Goal: Transaction & Acquisition: Obtain resource

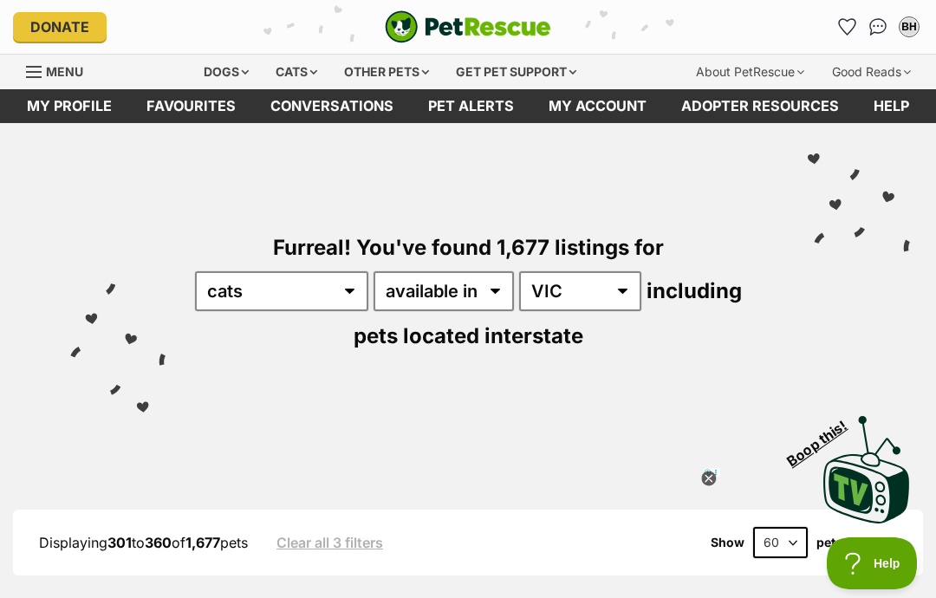
click at [709, 475] on icon at bounding box center [708, 479] width 15 height 15
click at [909, 19] on div "BH" at bounding box center [909, 26] width 17 height 17
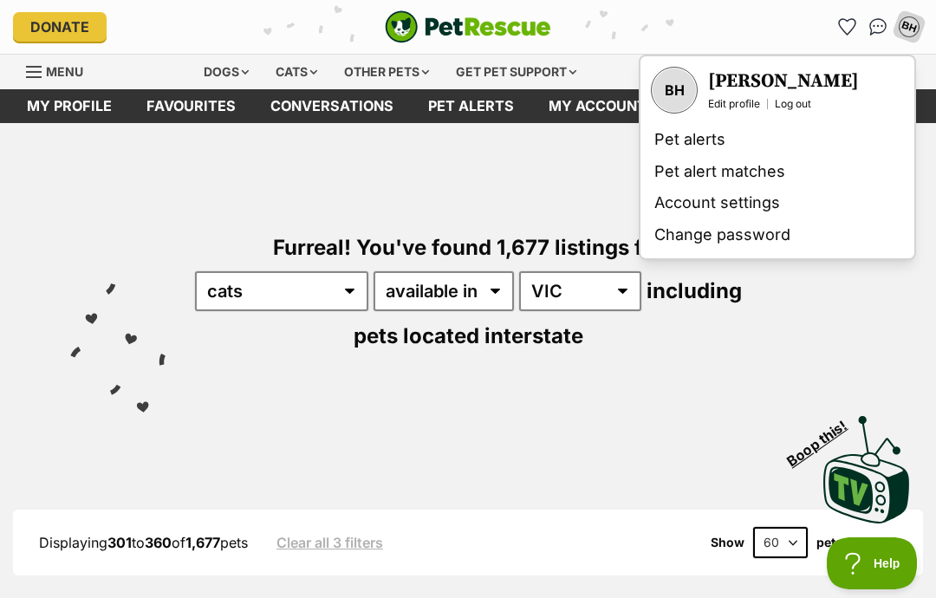
click at [870, 30] on img "Conversations" at bounding box center [879, 26] width 18 height 17
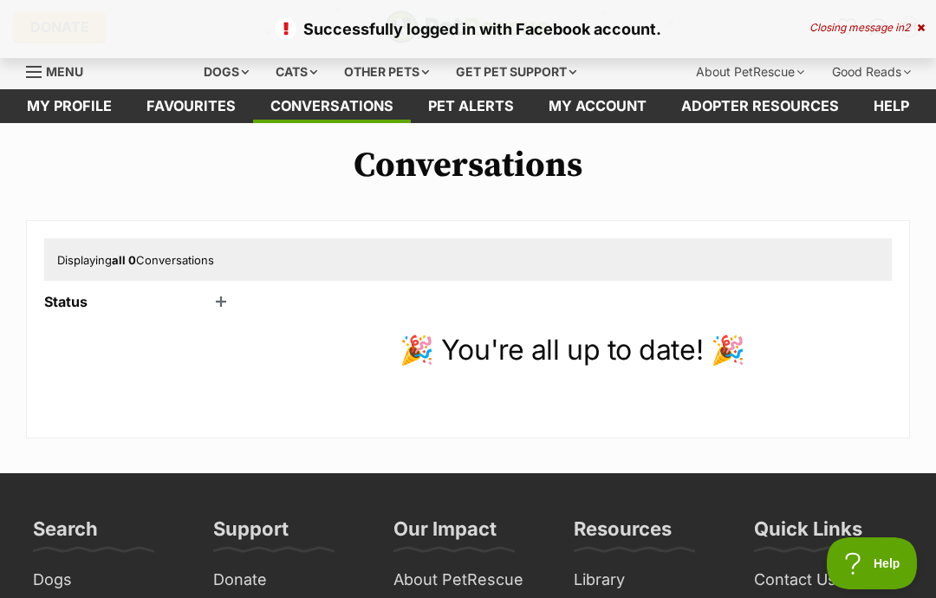
click at [926, 20] on div "Successfully logged in with Facebook account. Closing message in 2" at bounding box center [468, 29] width 936 height 58
click at [923, 25] on icon at bounding box center [921, 28] width 8 height 10
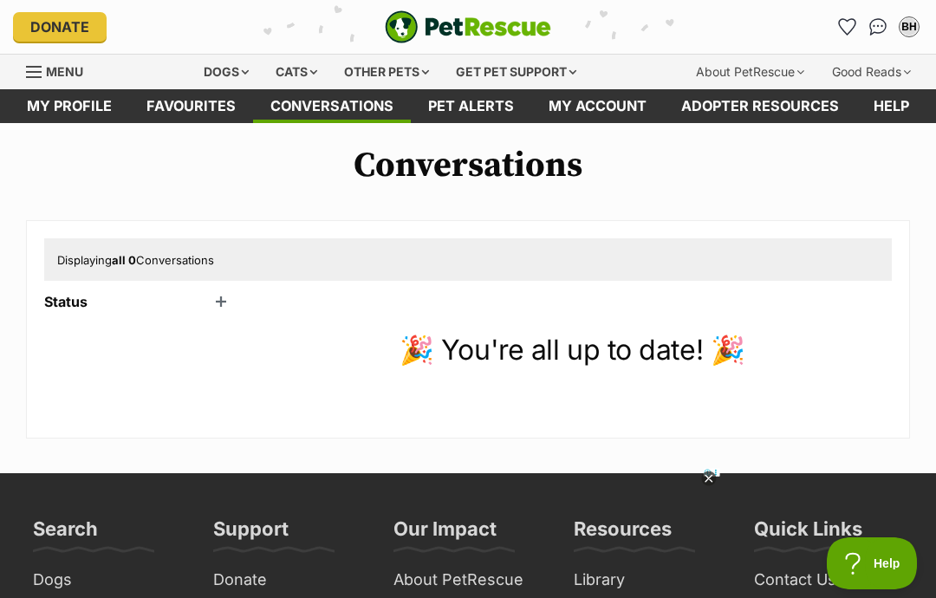
click at [847, 23] on icon "Favourites" at bounding box center [847, 27] width 16 height 16
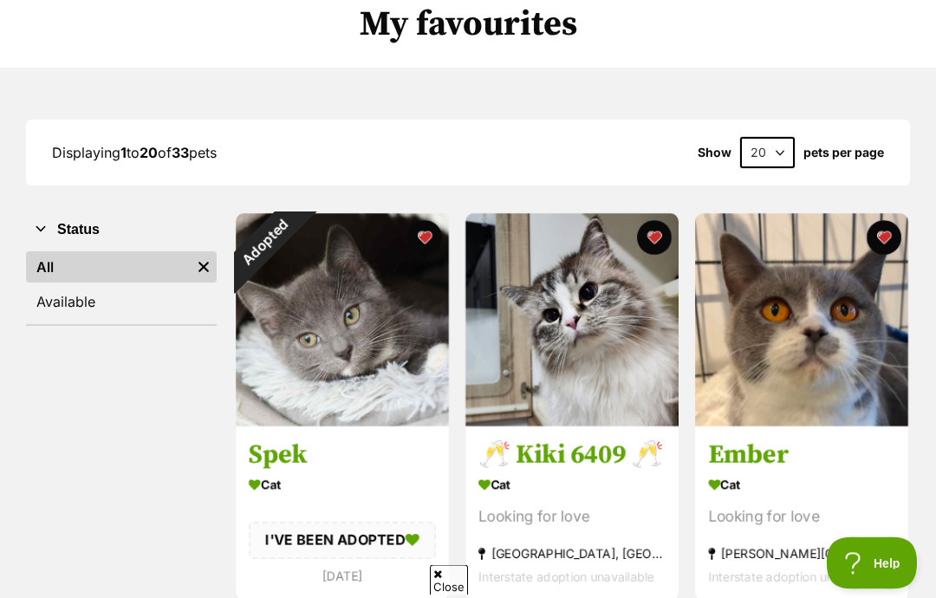
scroll to position [141, 0]
click at [294, 233] on div "Adopted" at bounding box center [265, 242] width 58 height 58
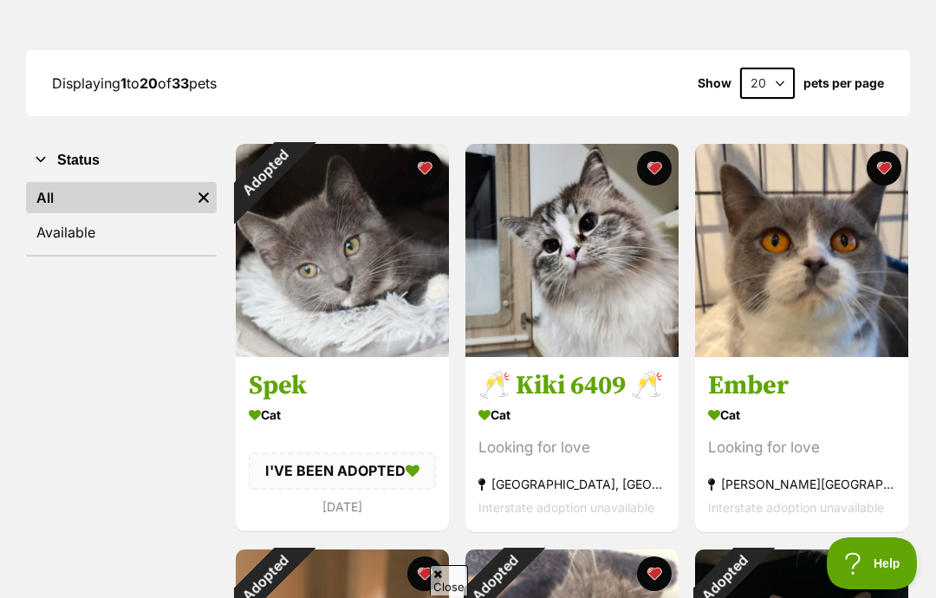
click at [427, 173] on button "favourite" at bounding box center [424, 168] width 35 height 35
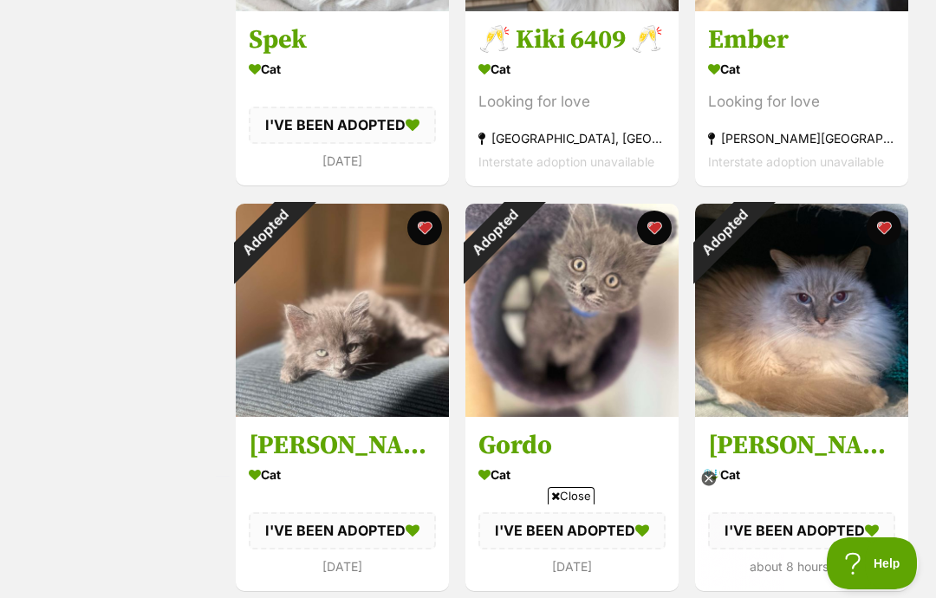
scroll to position [576, 0]
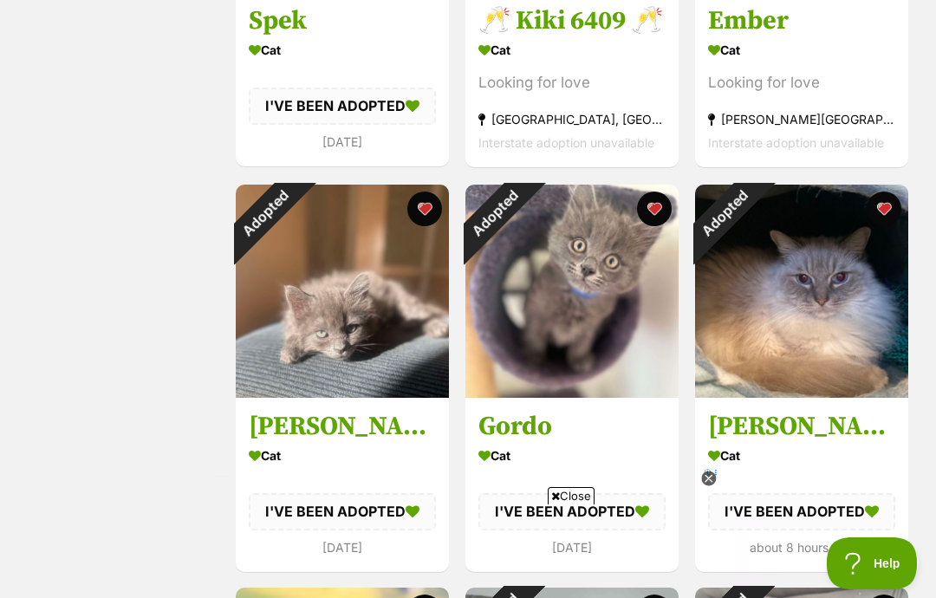
click at [427, 205] on button "favourite" at bounding box center [424, 209] width 35 height 35
click at [655, 205] on button "favourite" at bounding box center [654, 209] width 35 height 35
click at [882, 204] on button "favourite" at bounding box center [884, 209] width 35 height 35
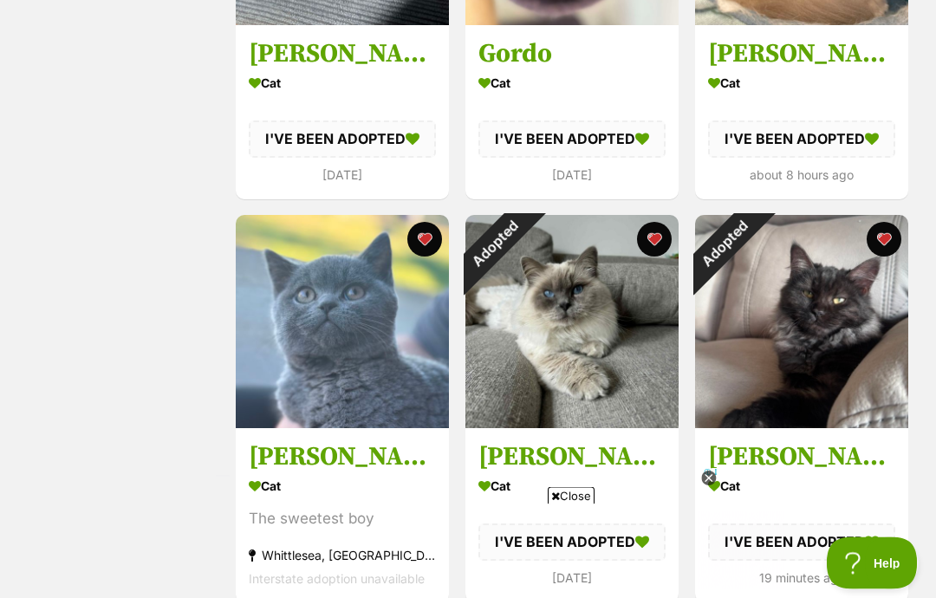
scroll to position [948, 0]
click at [650, 241] on button "favourite" at bounding box center [654, 239] width 35 height 35
click at [877, 242] on button "favourite" at bounding box center [884, 239] width 35 height 35
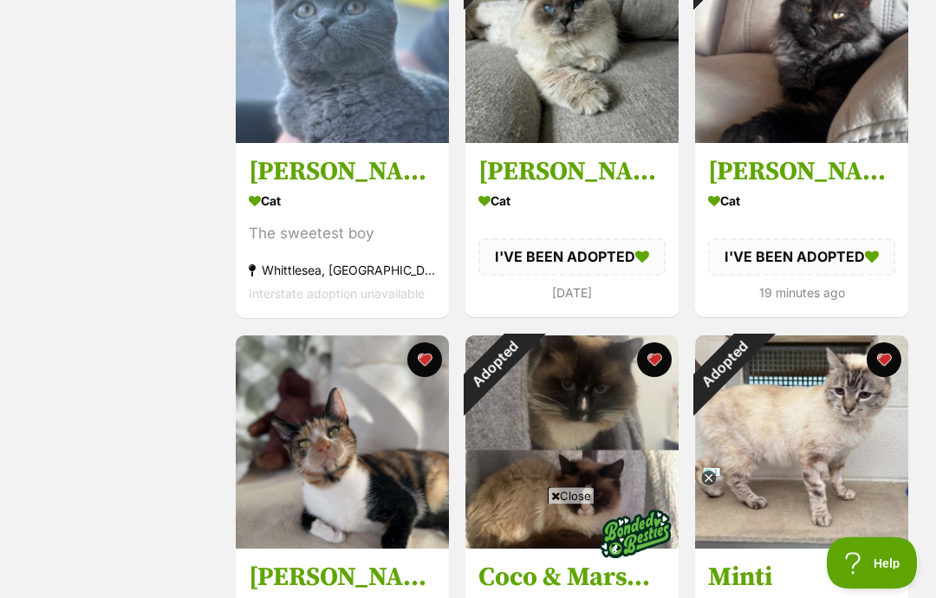
scroll to position [1236, 0]
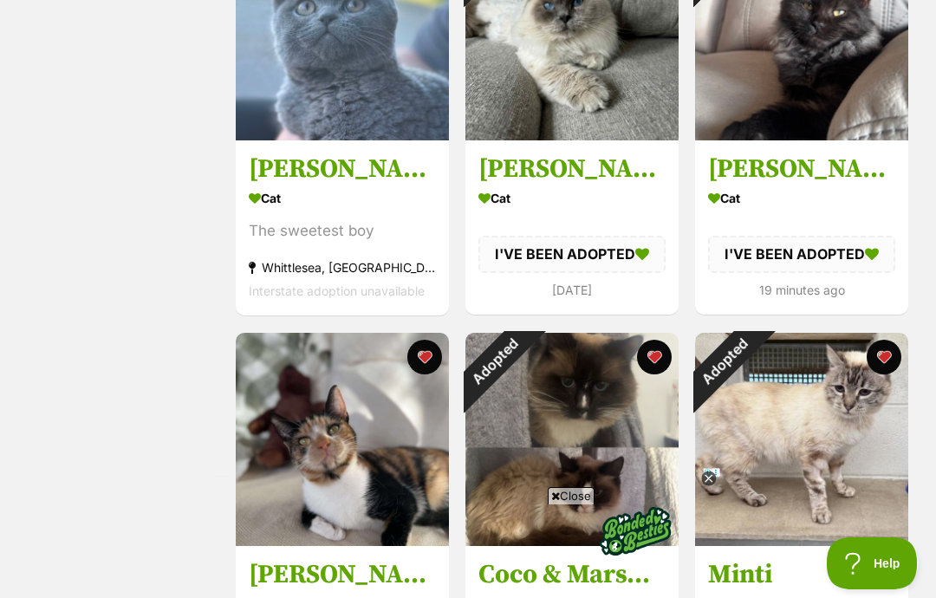
click at [650, 359] on button "favourite" at bounding box center [654, 357] width 35 height 35
click at [415, 362] on button "favourite" at bounding box center [424, 357] width 35 height 35
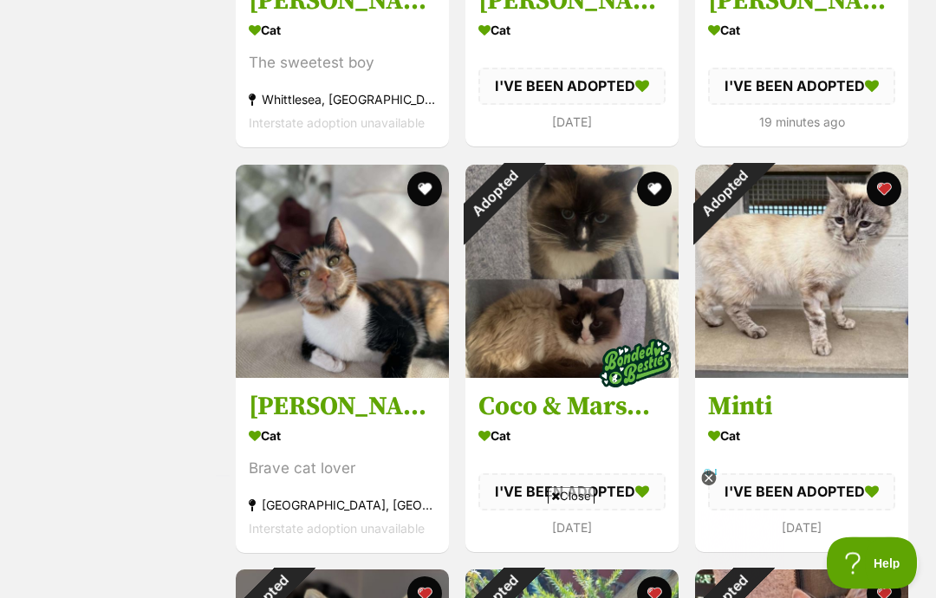
click at [882, 186] on button "favourite" at bounding box center [884, 190] width 35 height 35
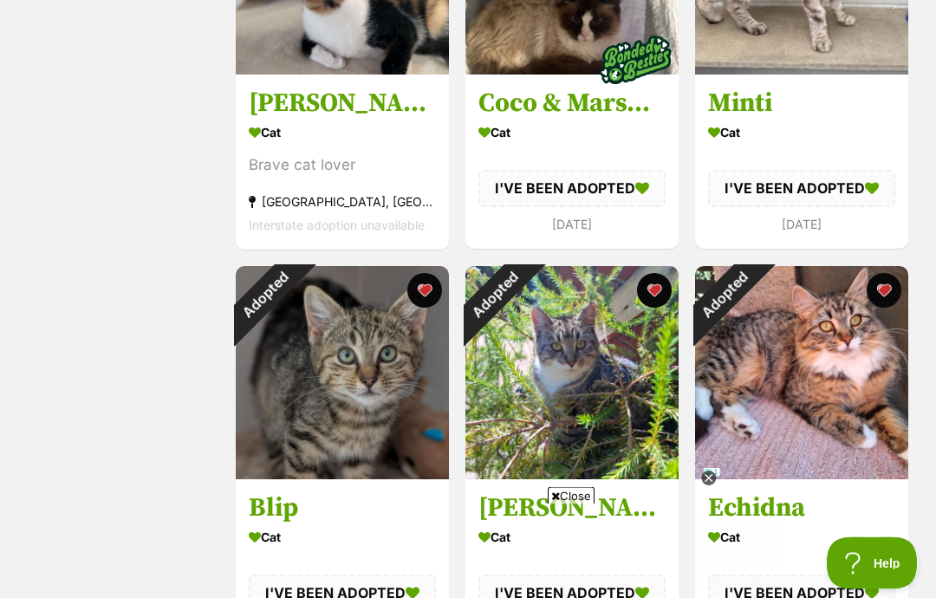
scroll to position [1708, 0]
click at [661, 288] on button "favourite" at bounding box center [654, 290] width 35 height 35
click at [424, 293] on button "favourite" at bounding box center [424, 290] width 35 height 35
click at [892, 285] on button "favourite" at bounding box center [884, 290] width 35 height 35
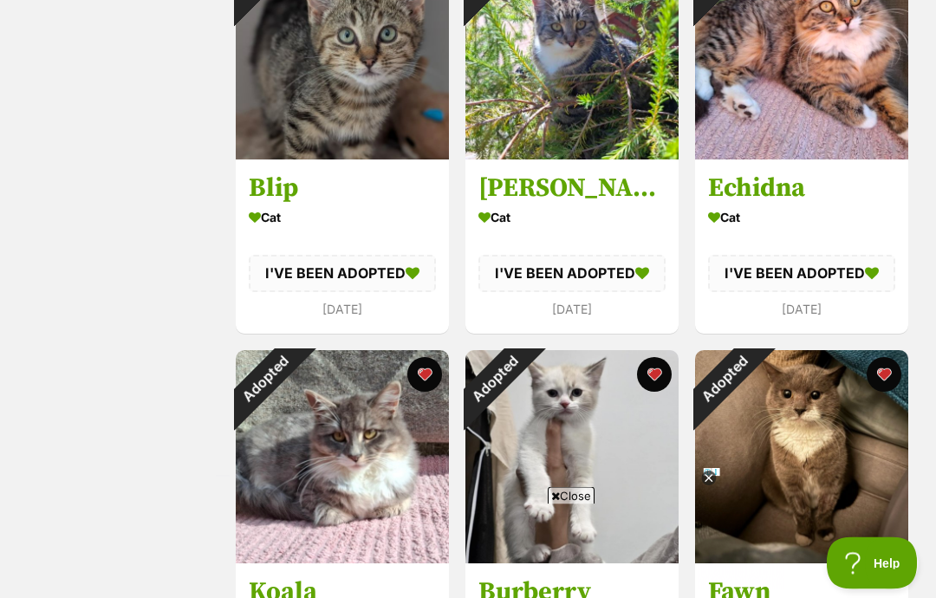
scroll to position [2029, 0]
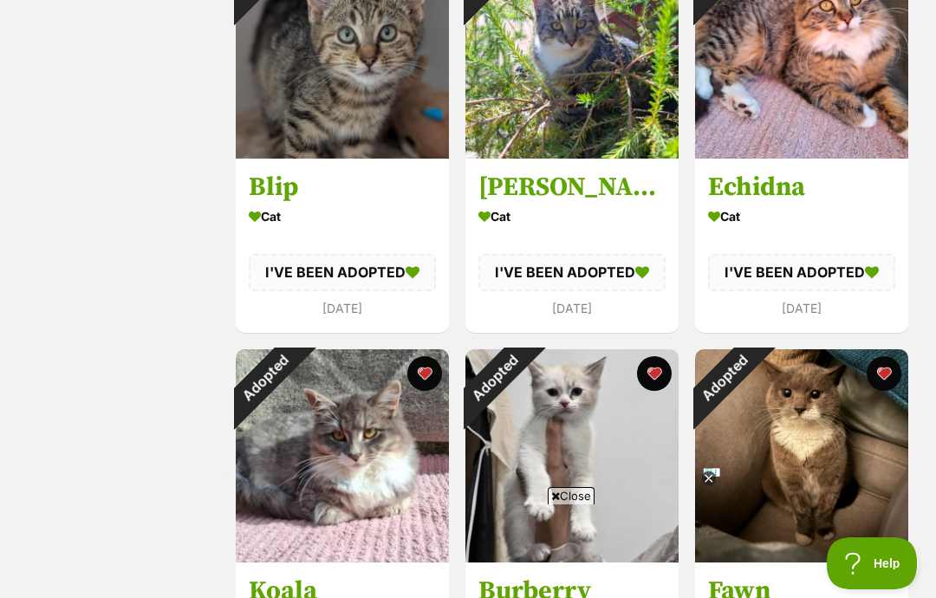
click at [660, 375] on button "favourite" at bounding box center [654, 373] width 35 height 35
click at [424, 373] on button "favourite" at bounding box center [424, 373] width 35 height 35
click at [883, 376] on button "favourite" at bounding box center [884, 373] width 35 height 35
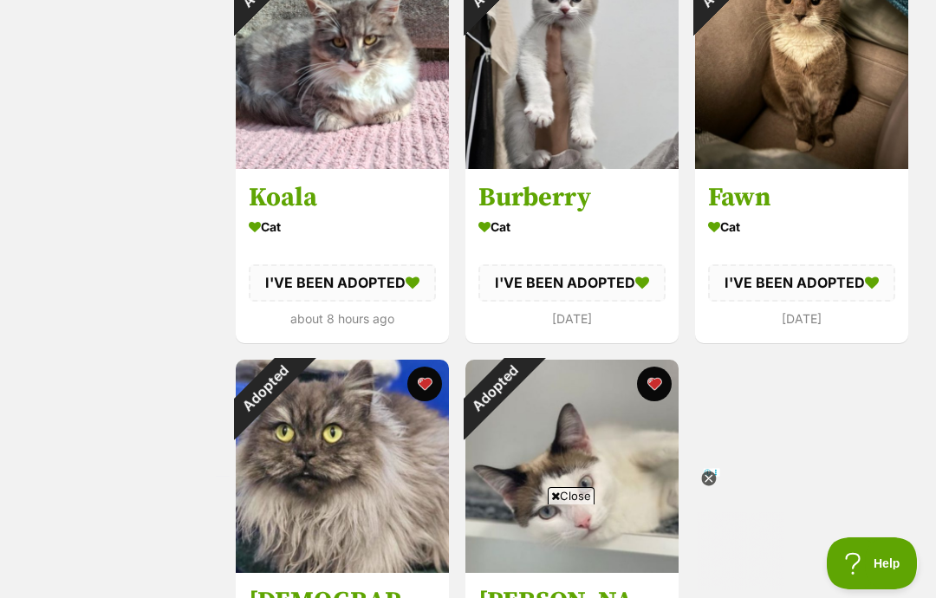
scroll to position [2425, 0]
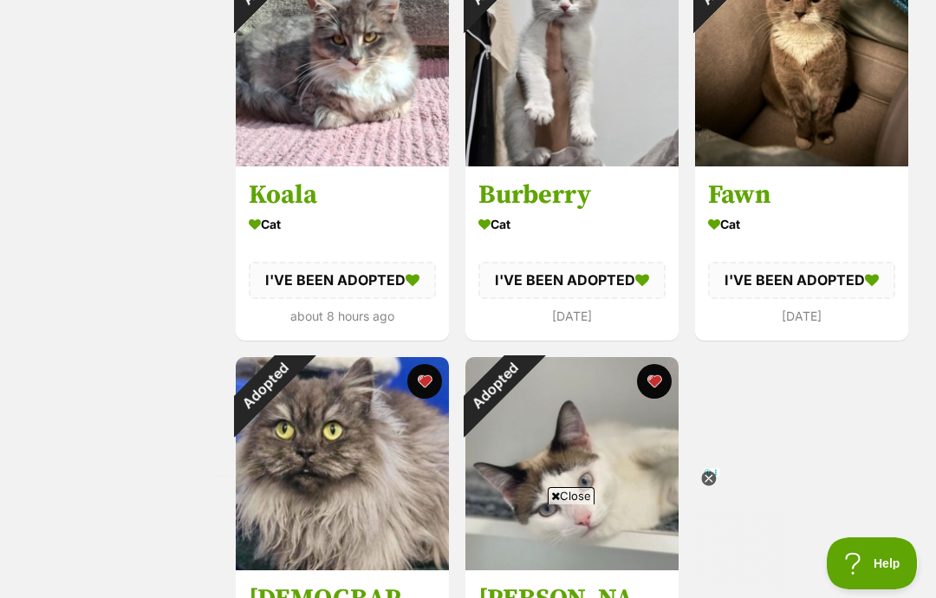
click at [656, 386] on button "favourite" at bounding box center [654, 381] width 35 height 35
click at [431, 382] on button "favourite" at bounding box center [424, 381] width 35 height 35
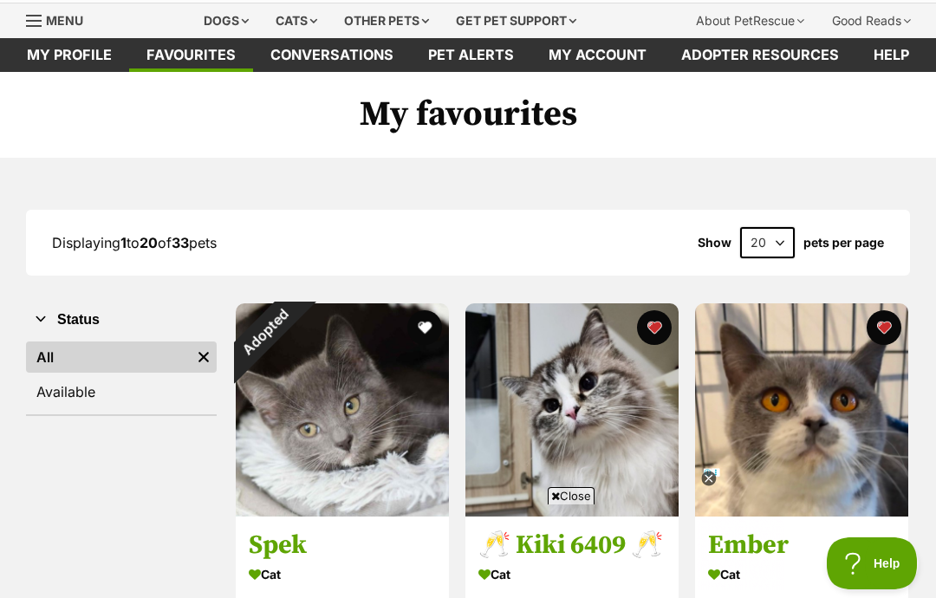
scroll to position [0, 0]
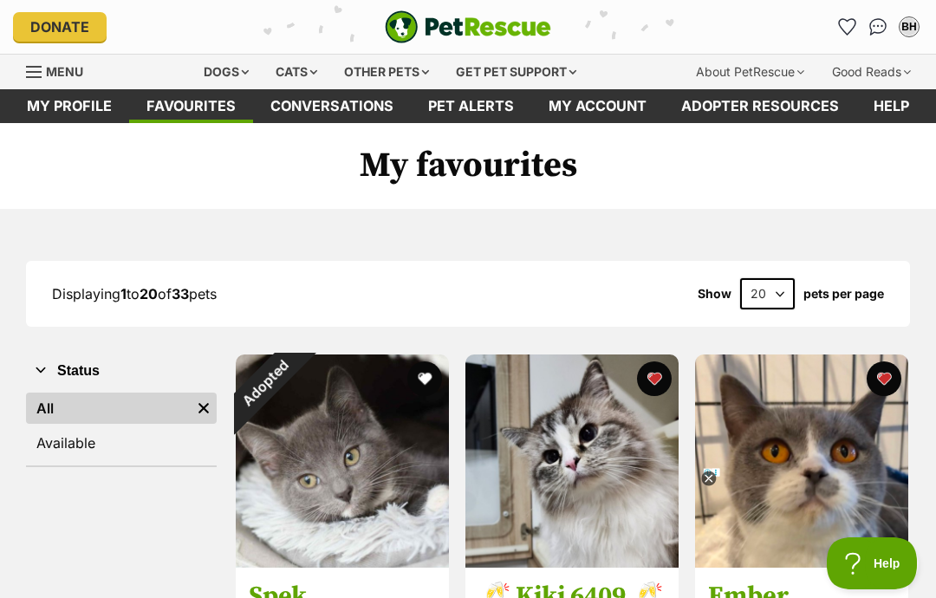
click at [850, 21] on icon "Favourites" at bounding box center [847, 27] width 16 height 16
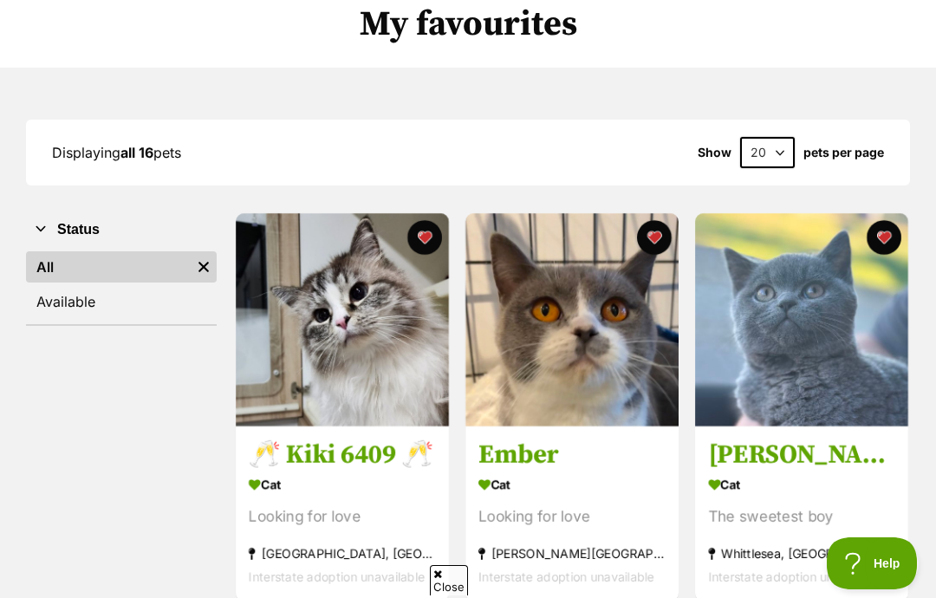
click at [359, 332] on img at bounding box center [342, 319] width 213 height 213
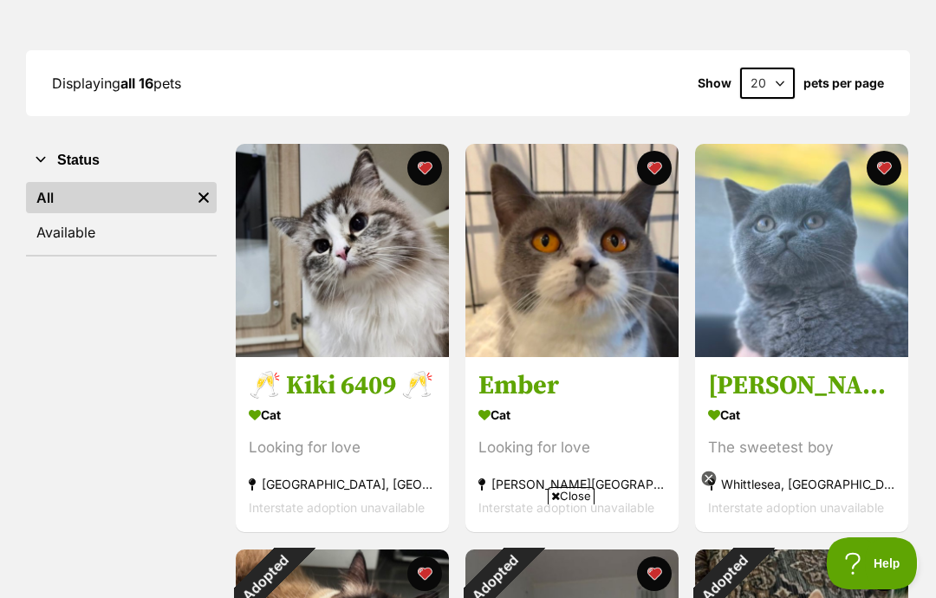
scroll to position [578, 0]
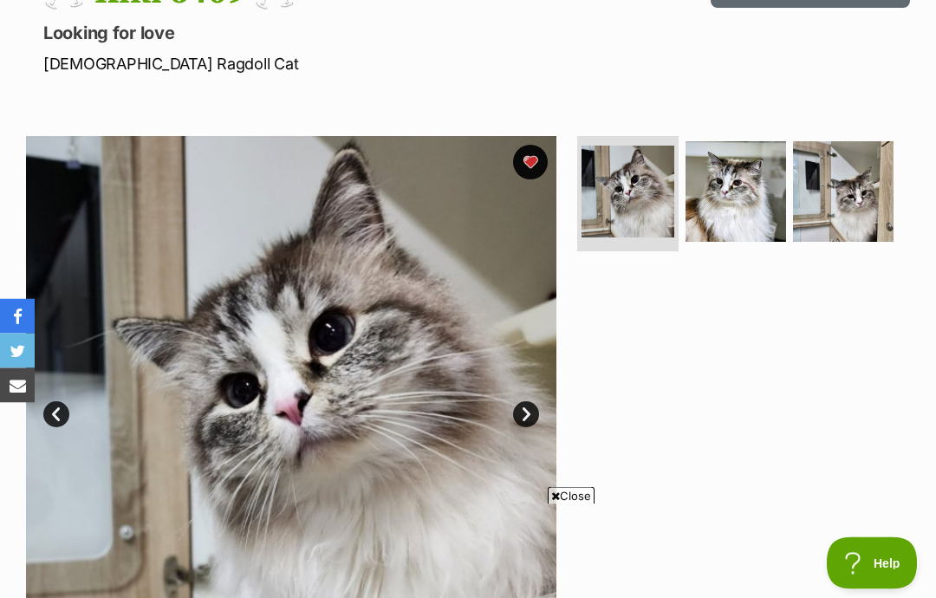
scroll to position [225, 0]
click at [739, 191] on img at bounding box center [736, 191] width 101 height 101
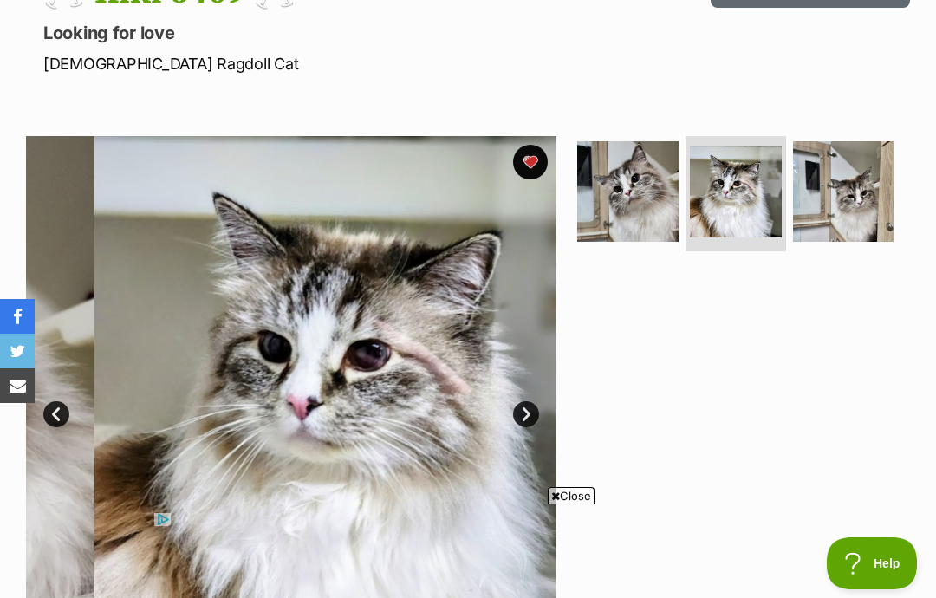
scroll to position [0, 0]
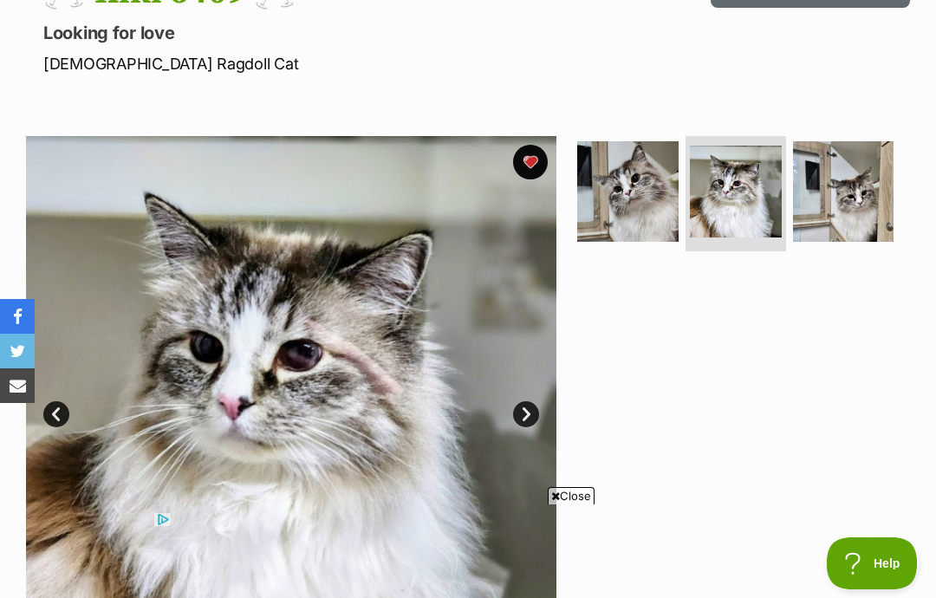
click at [852, 193] on img at bounding box center [843, 191] width 101 height 101
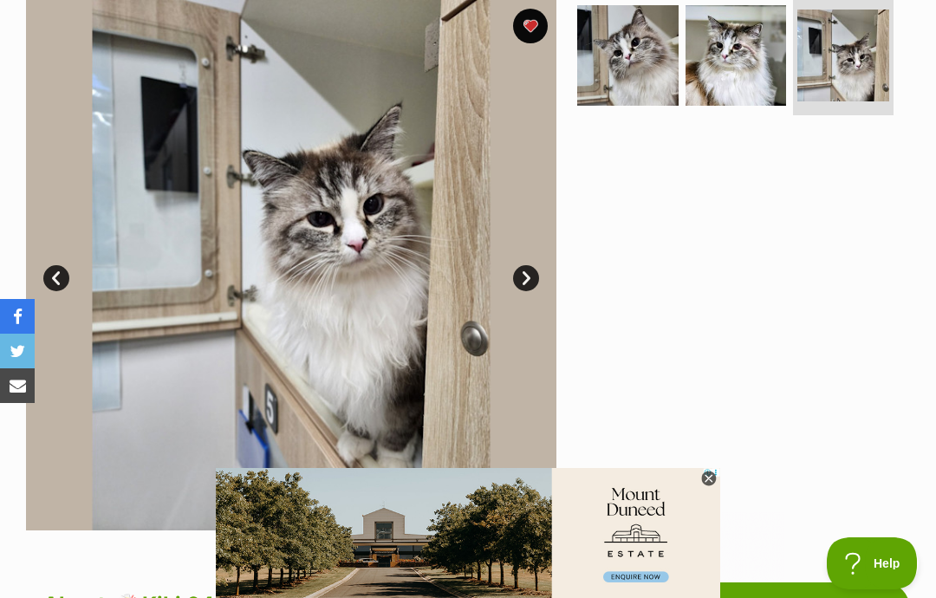
click at [663, 275] on div at bounding box center [742, 265] width 336 height 531
click at [528, 21] on button "favourite" at bounding box center [530, 26] width 35 height 35
click at [528, 23] on button "favourite" at bounding box center [530, 26] width 35 height 35
click at [707, 475] on icon at bounding box center [708, 479] width 15 height 15
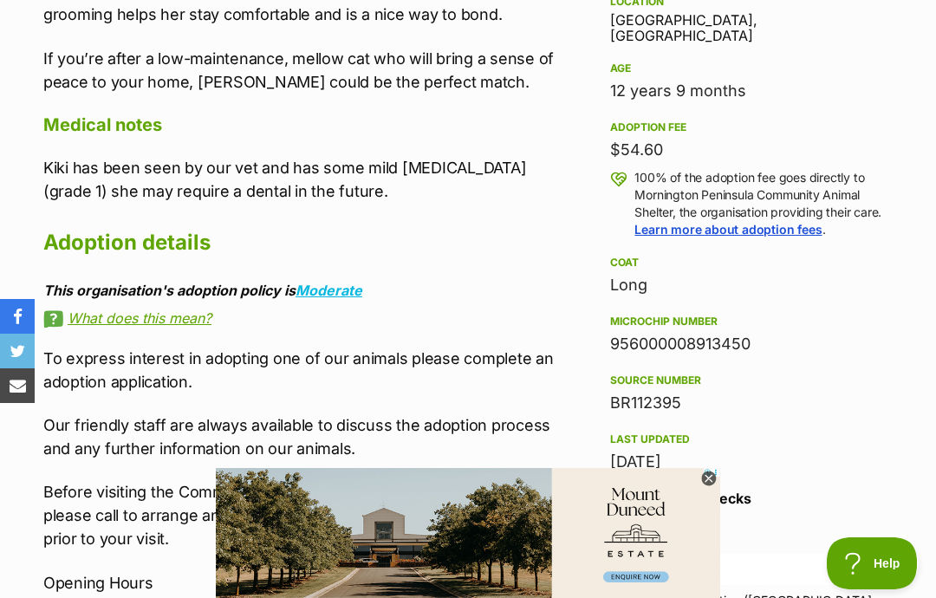
scroll to position [1133, 0]
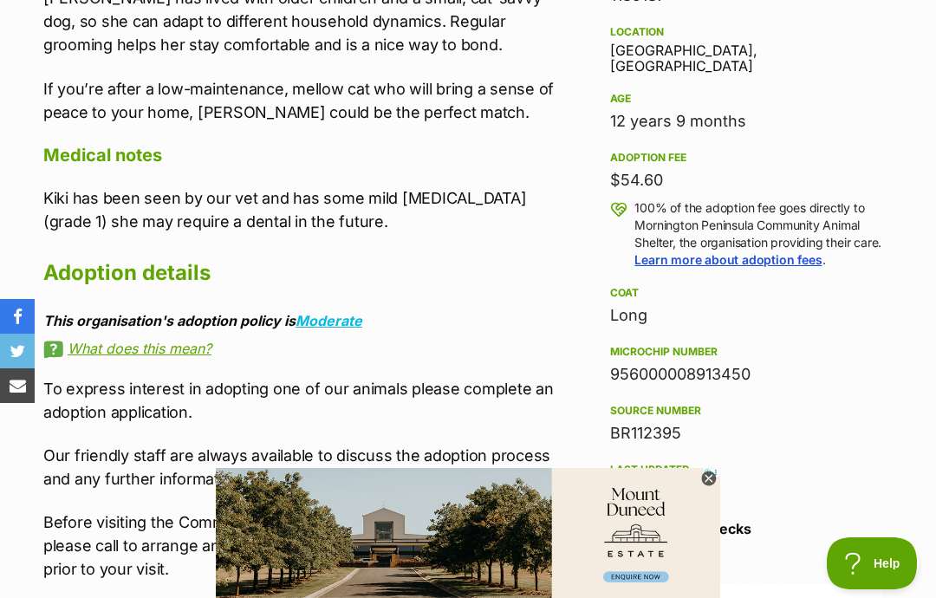
click at [702, 486] on icon at bounding box center [708, 479] width 15 height 15
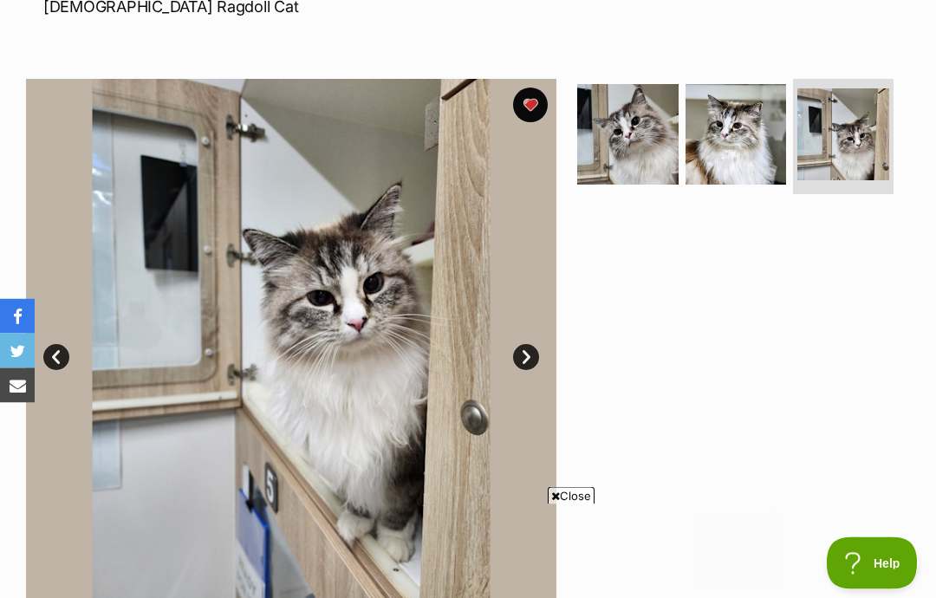
scroll to position [282, 0]
click at [738, 147] on img at bounding box center [736, 134] width 101 height 101
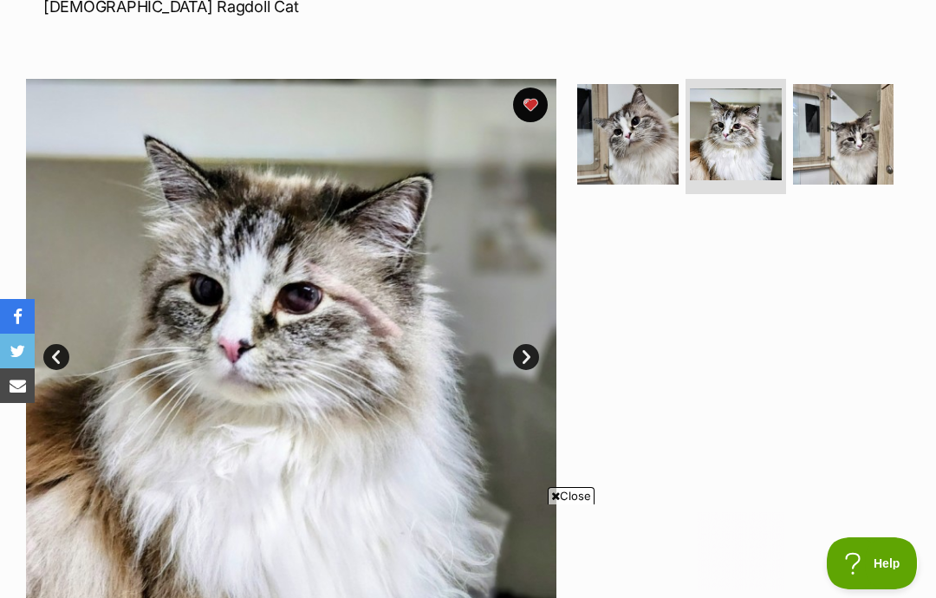
click at [844, 130] on img at bounding box center [843, 134] width 101 height 101
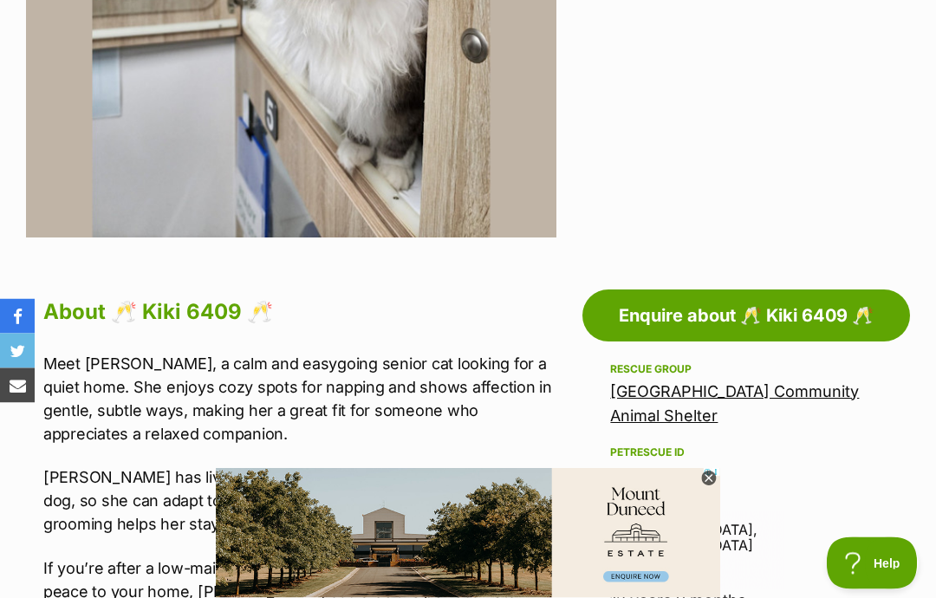
scroll to position [655, 0]
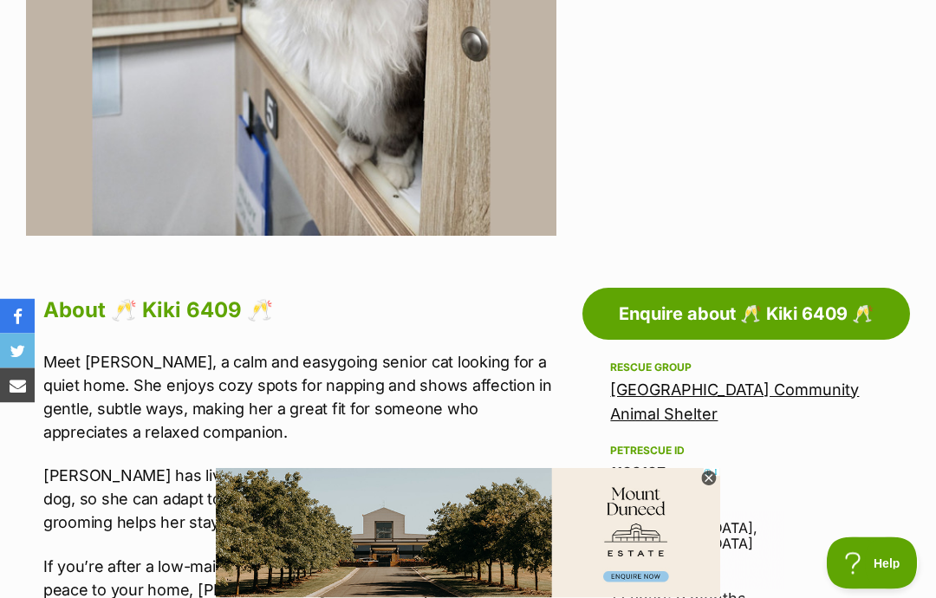
click at [711, 486] on icon at bounding box center [708, 479] width 15 height 15
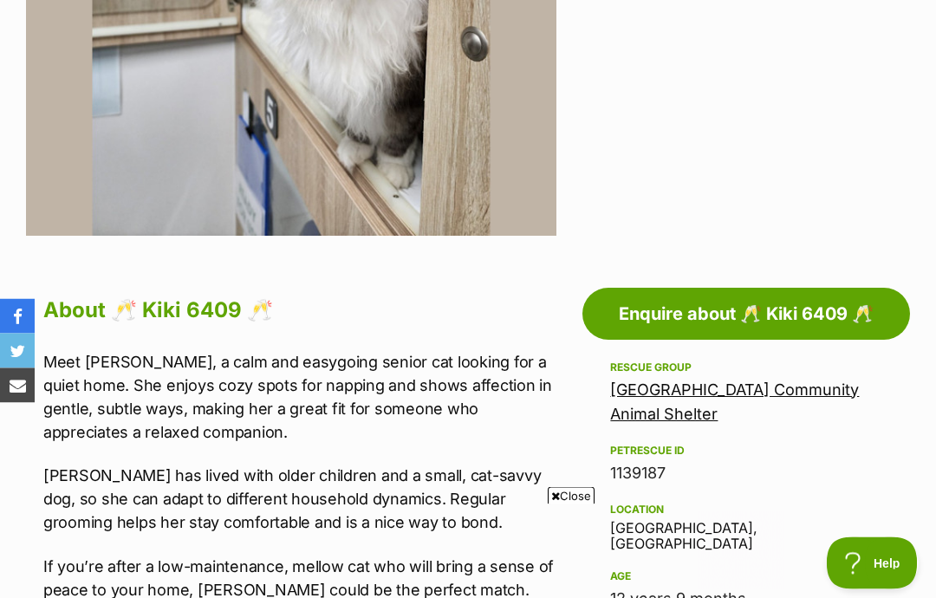
scroll to position [655, 0]
click at [315, 420] on p "Meet Kiki, a calm and easygoing senior cat looking for a quiet home. She enjoys…" at bounding box center [299, 397] width 513 height 94
click at [747, 328] on link "Enquire about 🥂 Kiki 6409 🥂" at bounding box center [747, 314] width 328 height 52
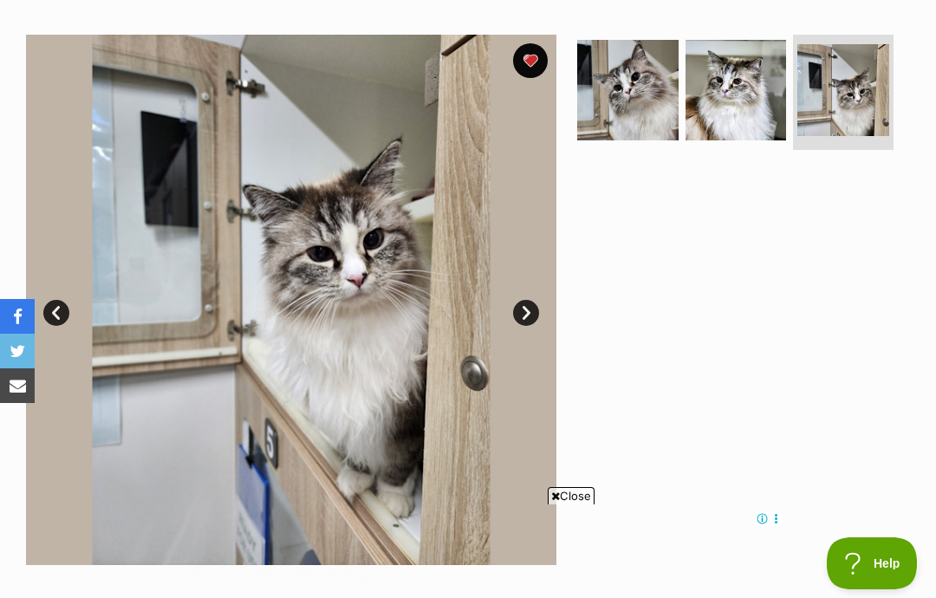
scroll to position [324, 0]
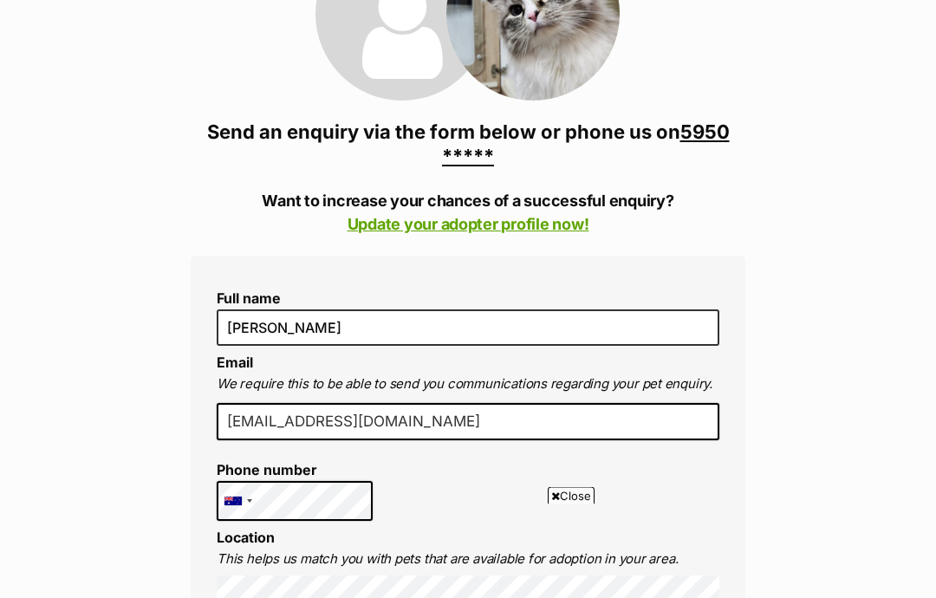
click at [493, 404] on input "devilishbaby_16@hotmail.com" at bounding box center [468, 423] width 503 height 38
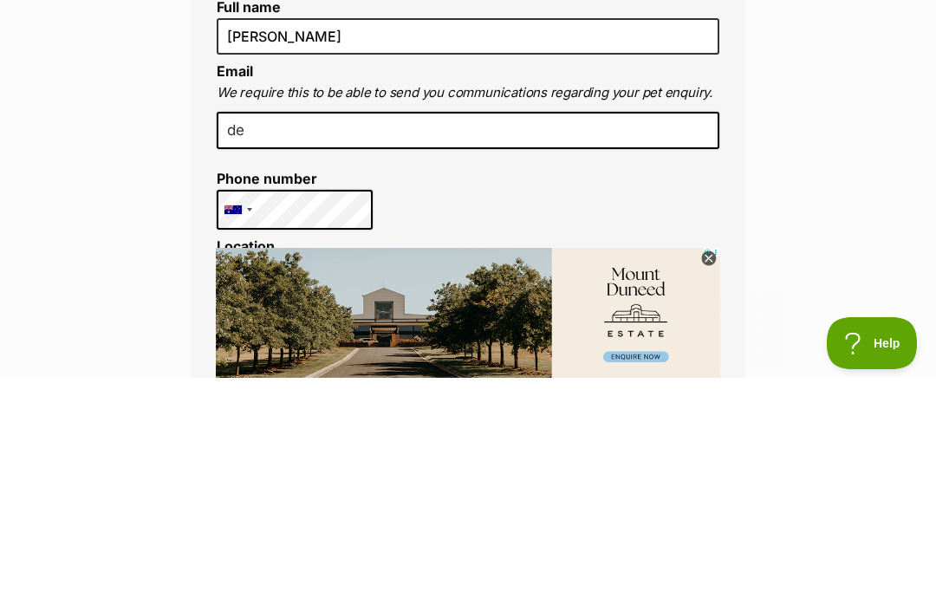
type input "d"
type input "rebeccaburrowes87@gmail.com"
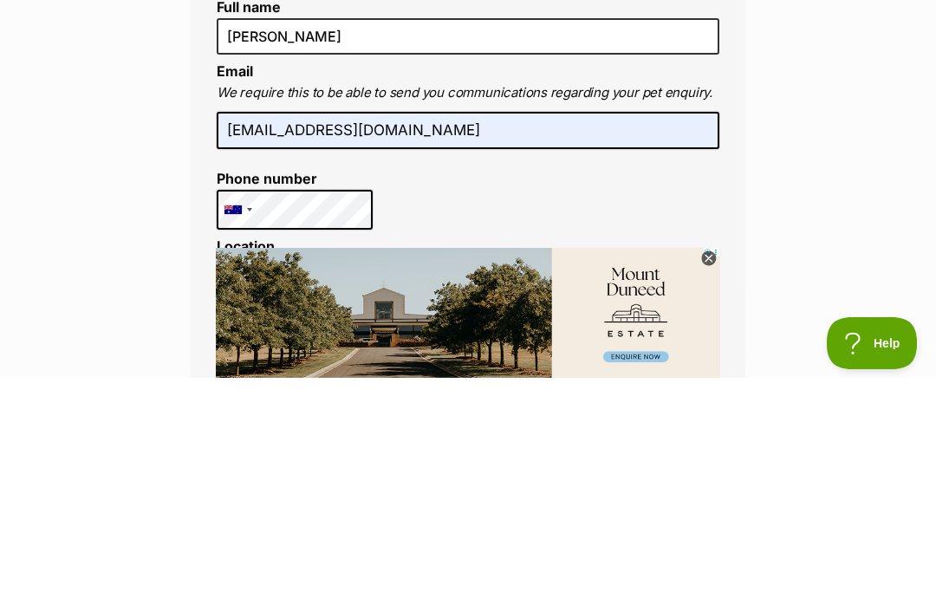
scroll to position [584, 0]
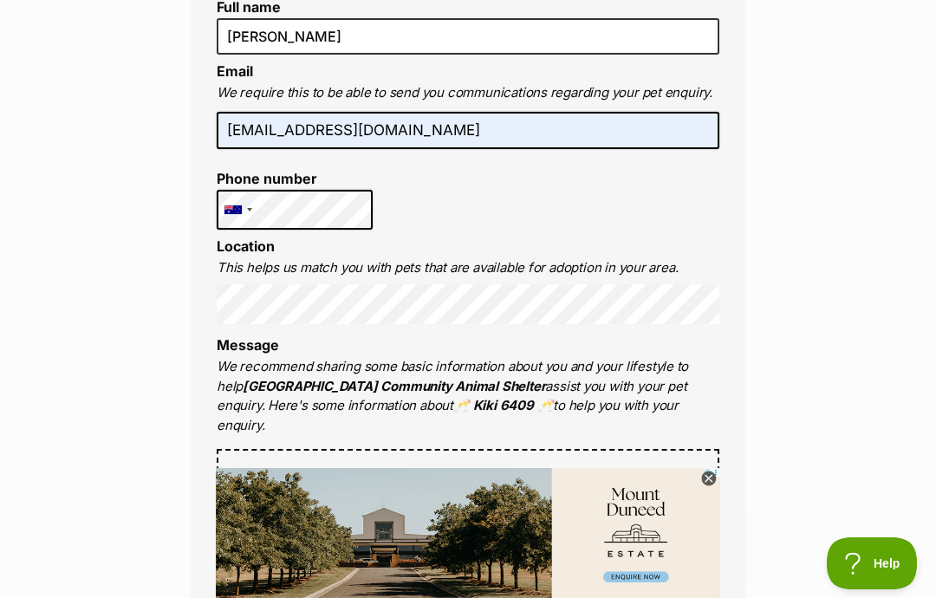
click at [586, 124] on input "rebeccaburrowes87@gmail.com" at bounding box center [468, 131] width 503 height 38
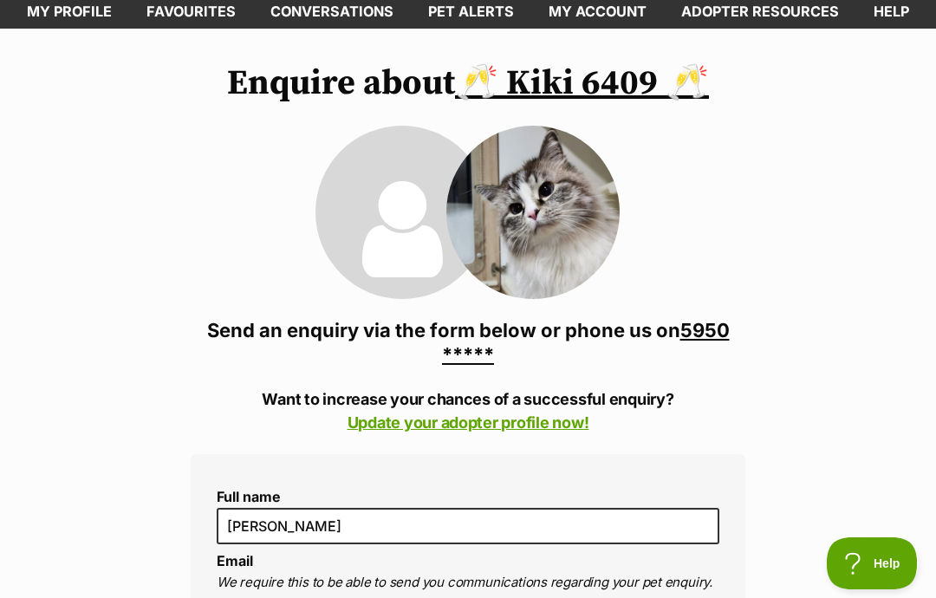
scroll to position [0, 0]
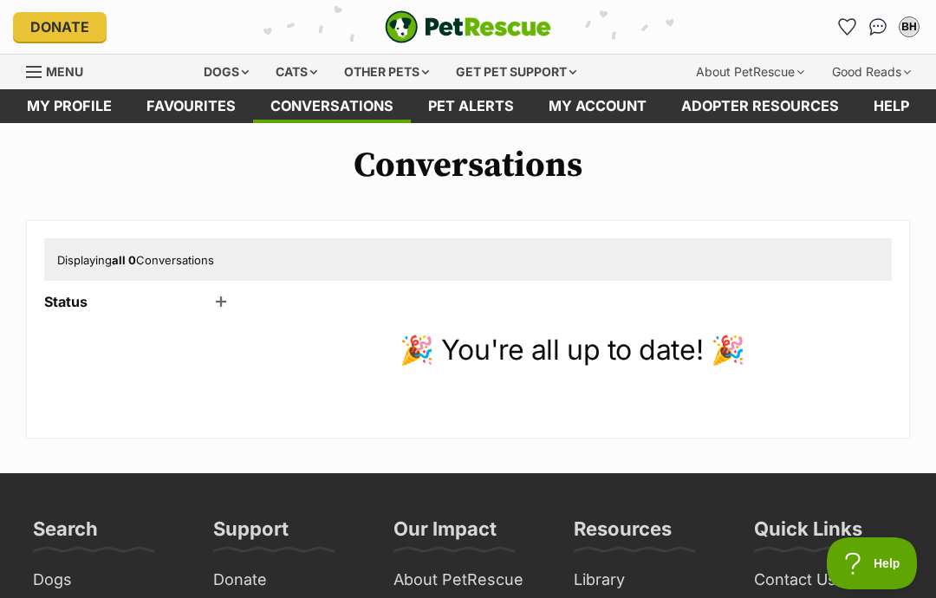
click at [849, 23] on icon "Favourites" at bounding box center [847, 27] width 16 height 16
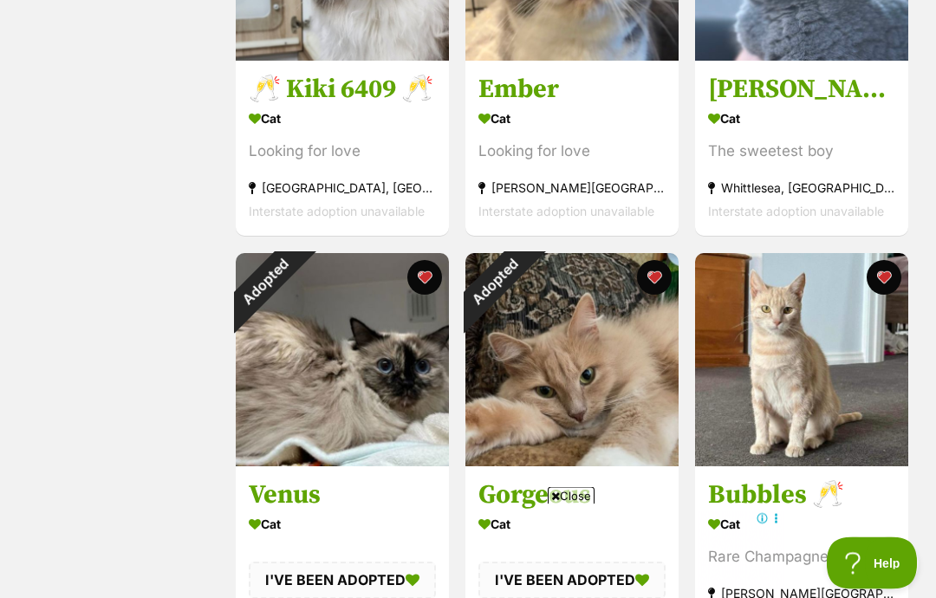
scroll to position [507, 0]
click at [294, 274] on div "Adopted" at bounding box center [265, 282] width 58 height 58
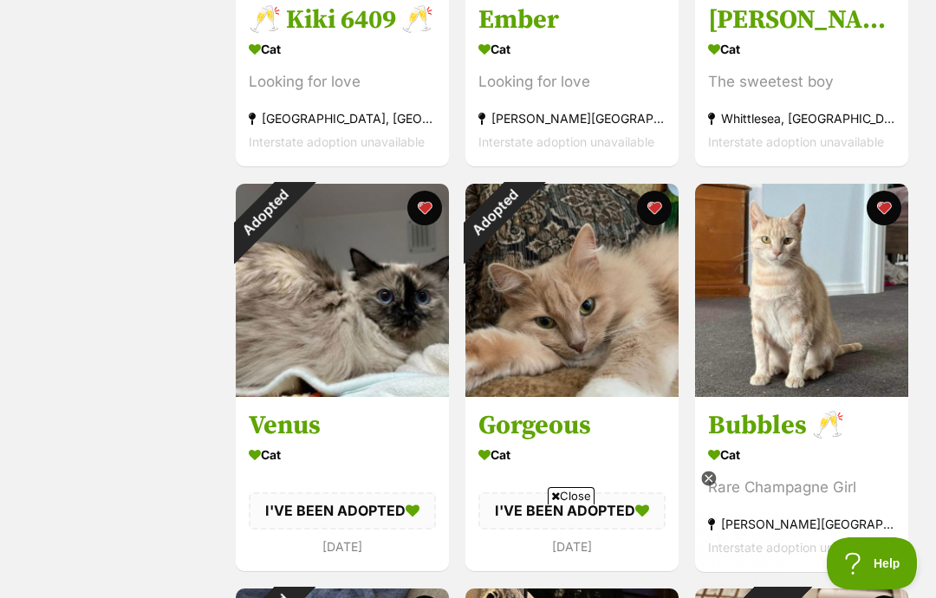
scroll to position [0, 0]
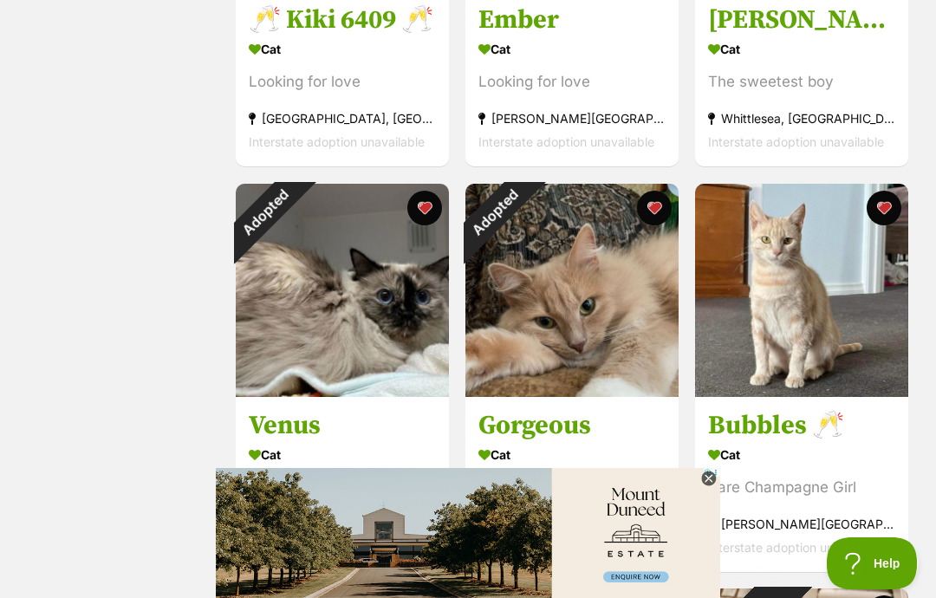
click at [417, 212] on button "favourite" at bounding box center [424, 208] width 35 height 35
click at [654, 206] on button "favourite" at bounding box center [654, 208] width 35 height 35
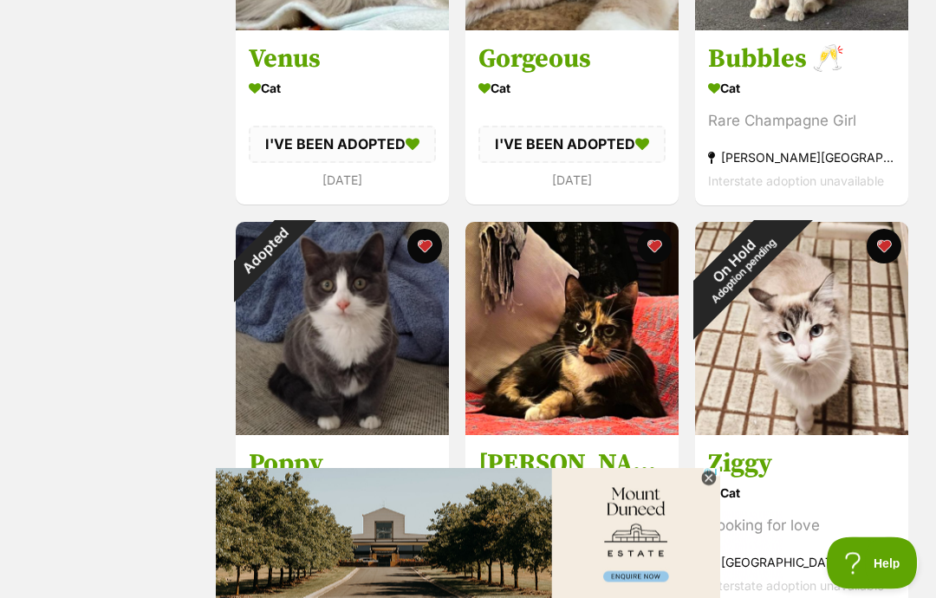
click at [882, 251] on button "favourite" at bounding box center [884, 247] width 35 height 35
click at [424, 249] on button "favourite" at bounding box center [424, 246] width 35 height 35
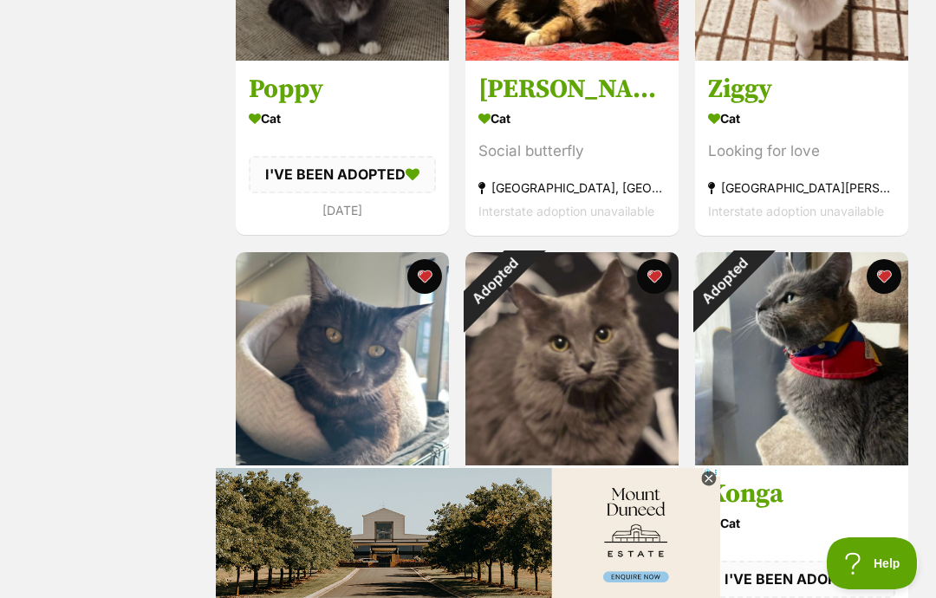
scroll to position [1322, 0]
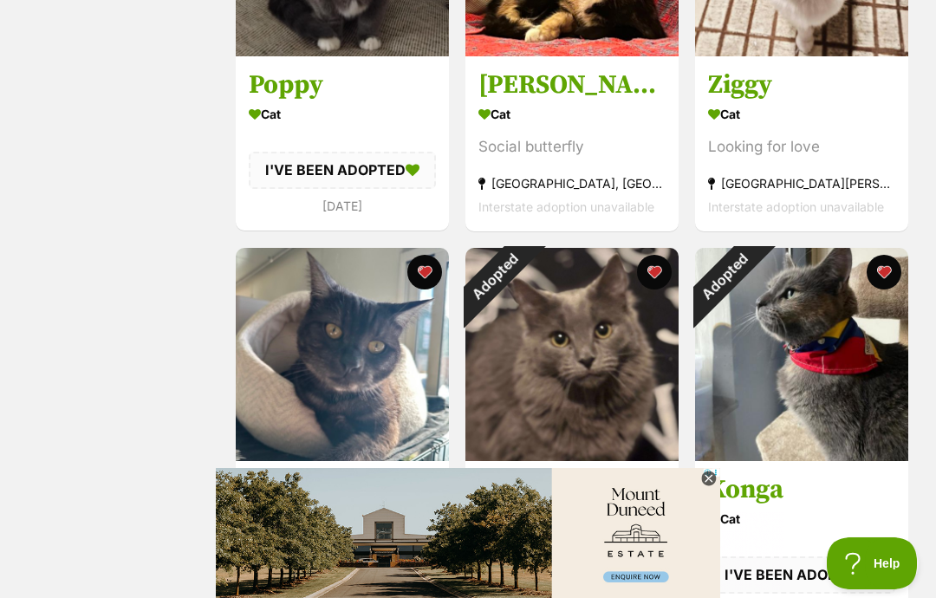
click at [875, 279] on button "favourite" at bounding box center [884, 272] width 35 height 35
click at [647, 273] on button "favourite" at bounding box center [654, 272] width 35 height 35
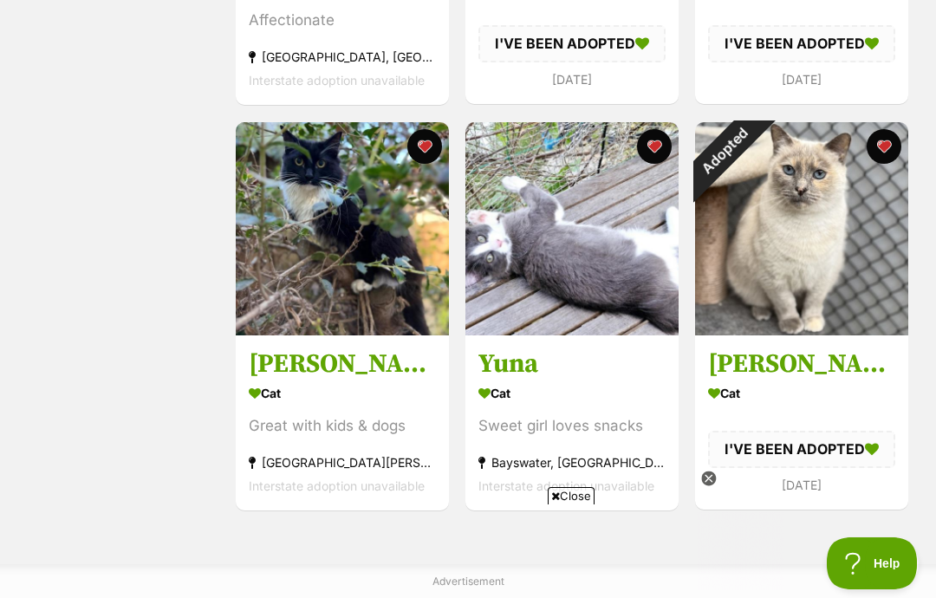
scroll to position [0, 0]
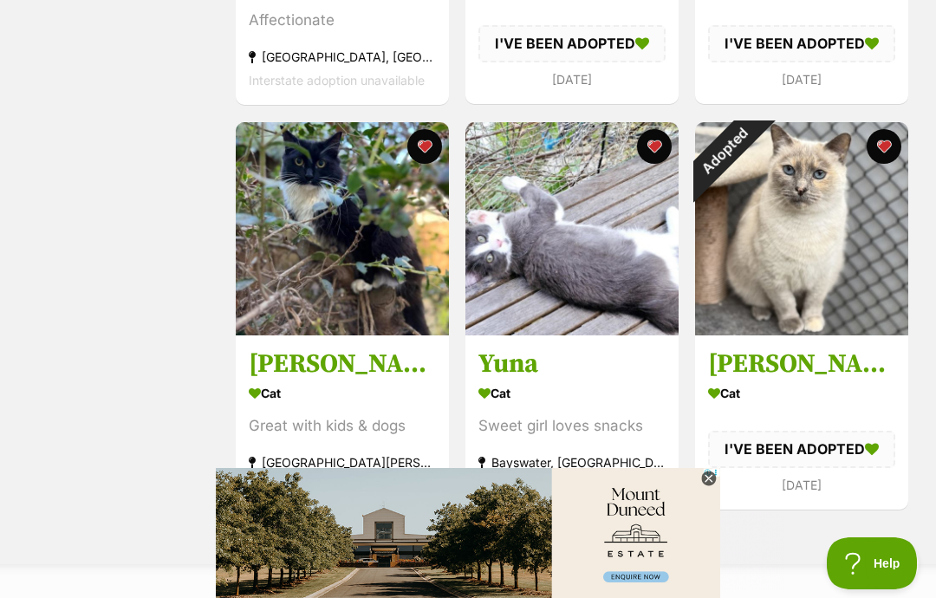
click at [882, 145] on button "favourite" at bounding box center [884, 146] width 35 height 35
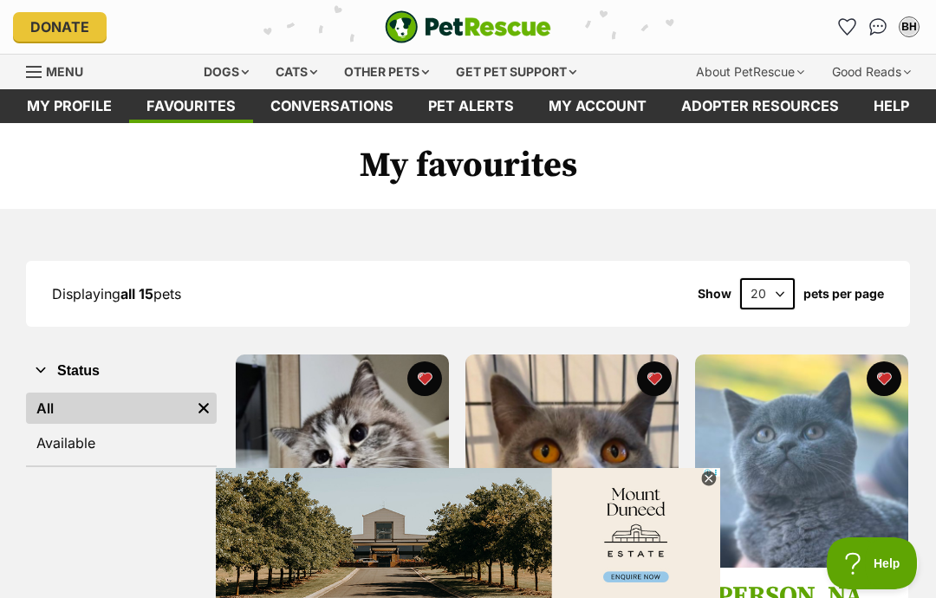
click at [844, 29] on icon "Favourites" at bounding box center [847, 27] width 16 height 16
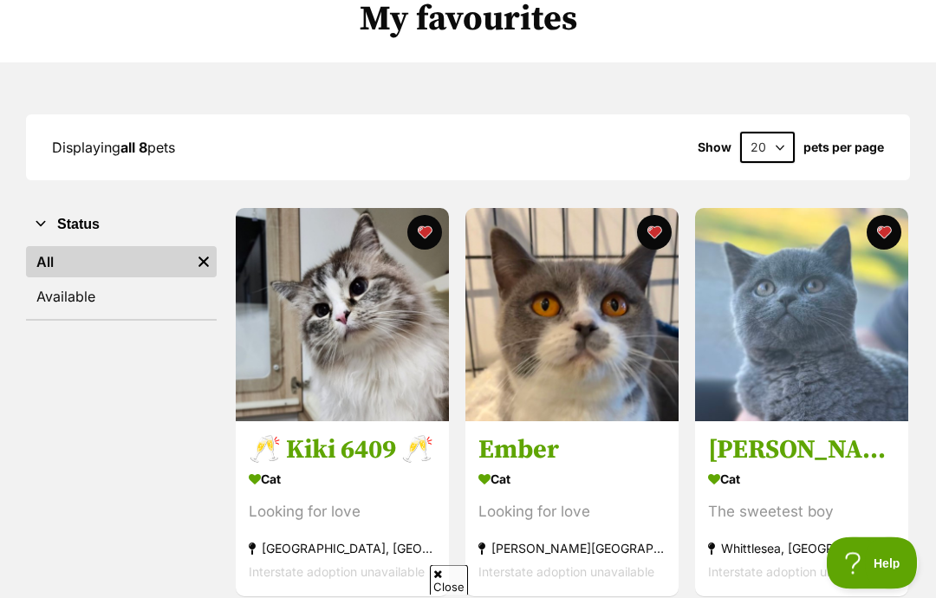
scroll to position [152, 0]
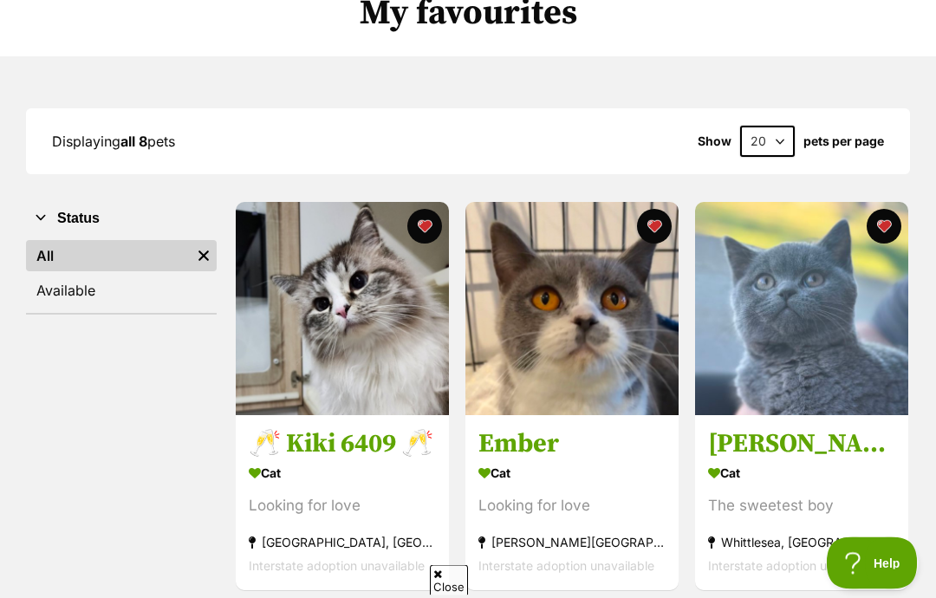
click at [322, 292] on img at bounding box center [342, 309] width 213 height 213
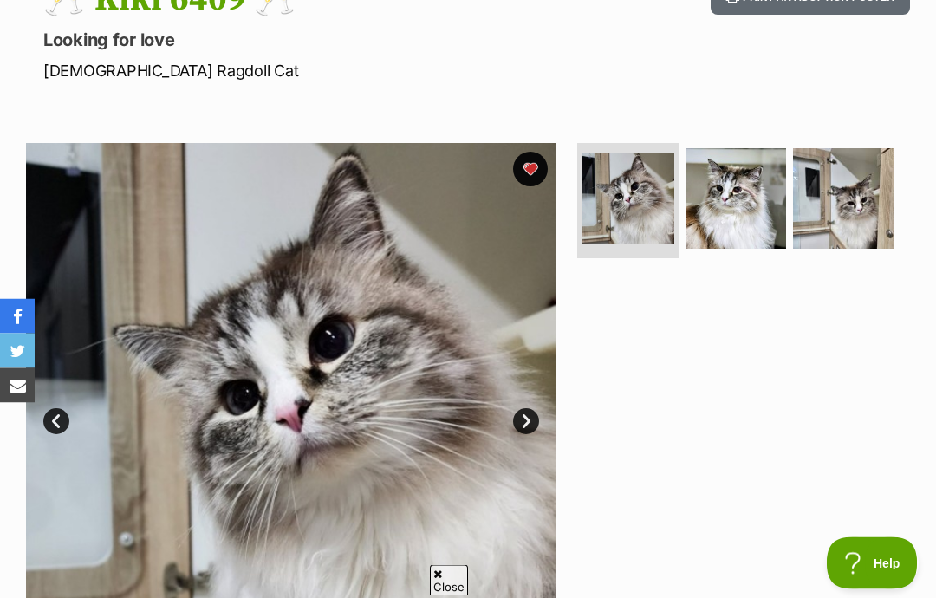
scroll to position [218, 0]
click at [713, 187] on img at bounding box center [736, 198] width 101 height 101
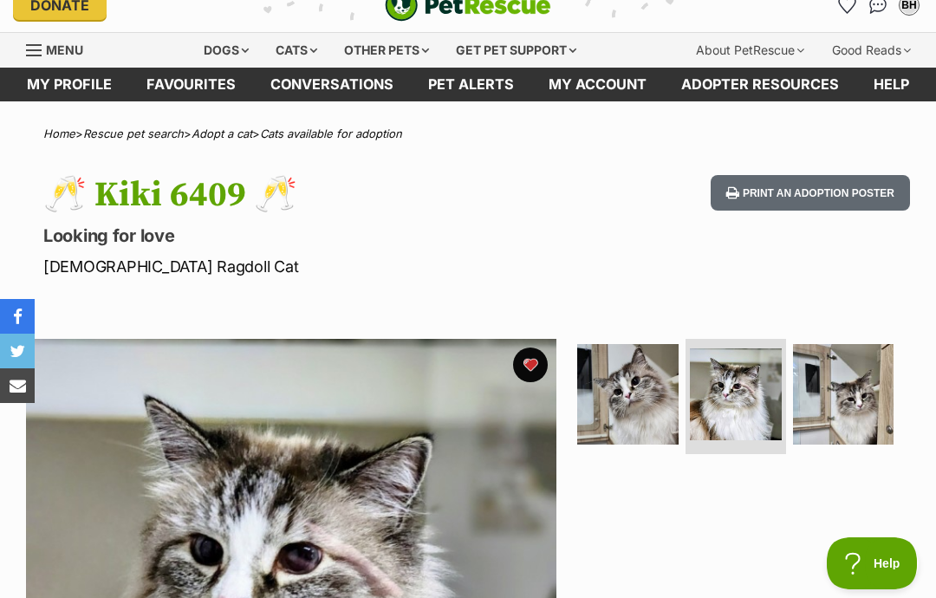
scroll to position [0, 0]
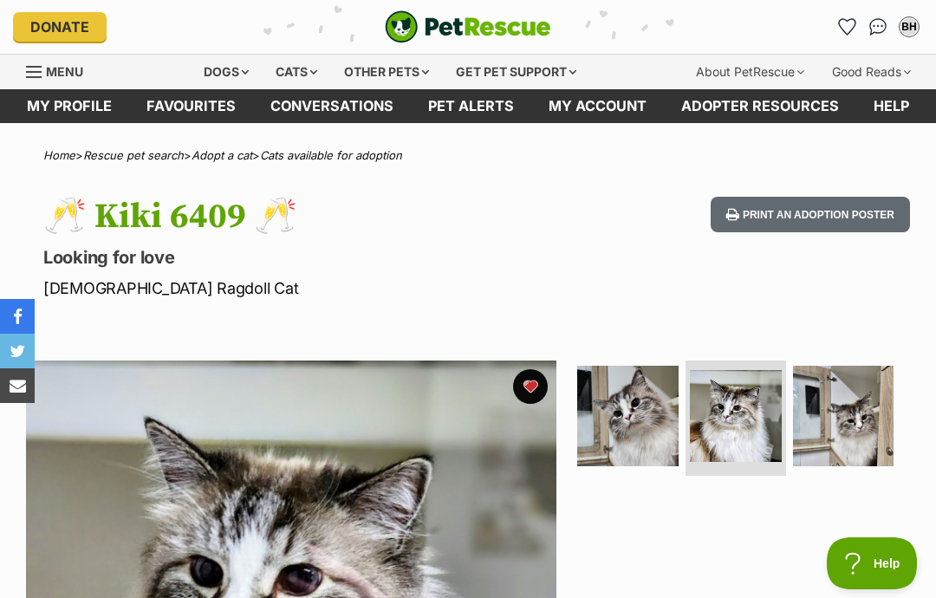
click at [277, 77] on div "Cats" at bounding box center [297, 72] width 66 height 35
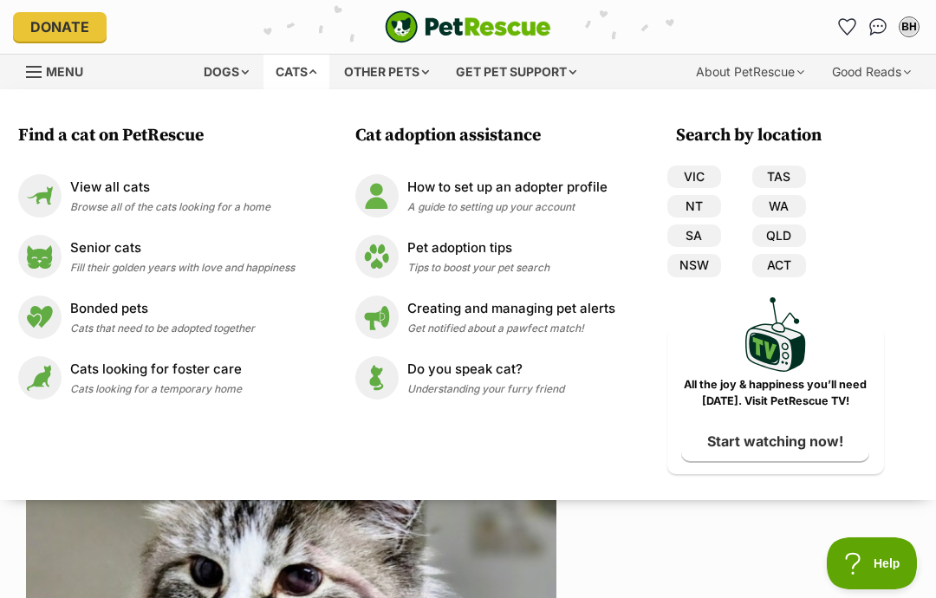
click at [112, 199] on div "View all cats Browse all of the cats looking for a home" at bounding box center [170, 196] width 200 height 37
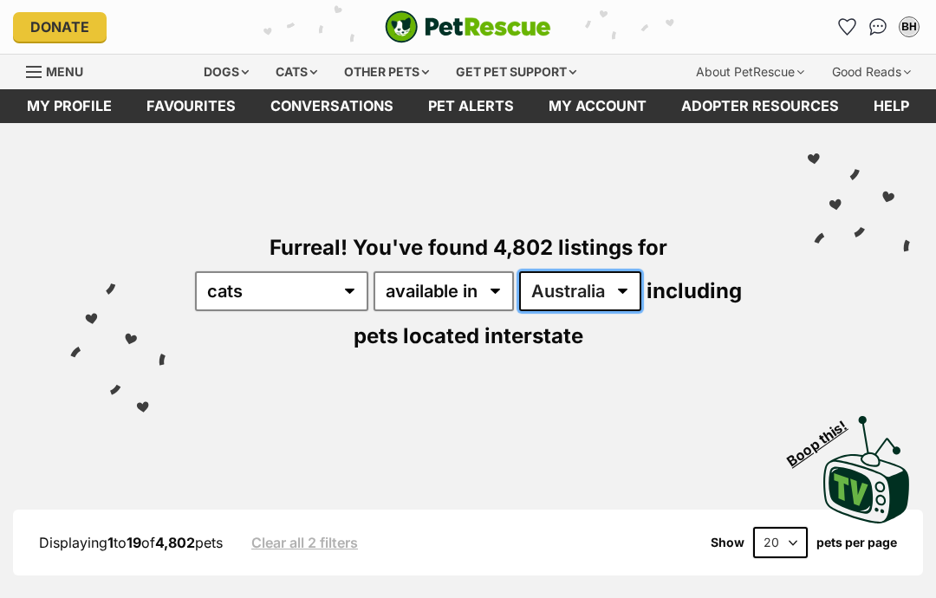
click at [642, 287] on select "[GEOGRAPHIC_DATA] [GEOGRAPHIC_DATA] [GEOGRAPHIC_DATA] [GEOGRAPHIC_DATA] [GEOGRA…" at bounding box center [580, 291] width 122 height 40
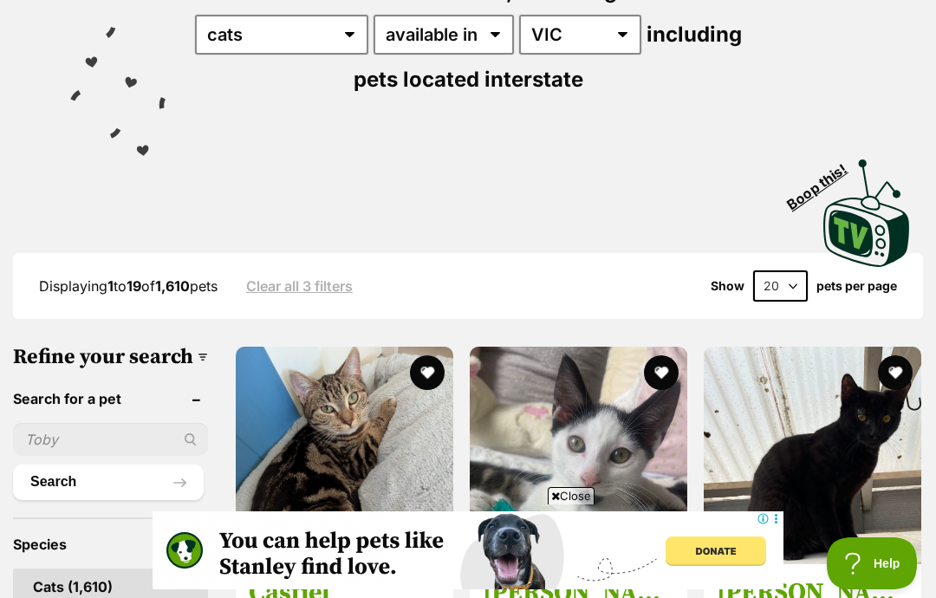
click at [799, 276] on select "20 40 60" at bounding box center [780, 285] width 55 height 31
select select "60"
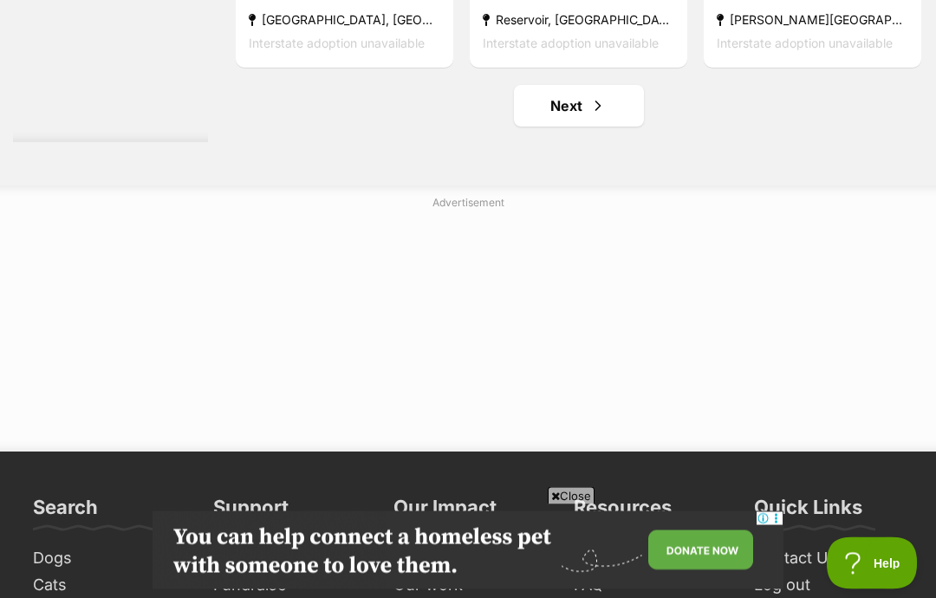
scroll to position [8860, 0]
click at [562, 127] on link "Next" at bounding box center [579, 106] width 130 height 42
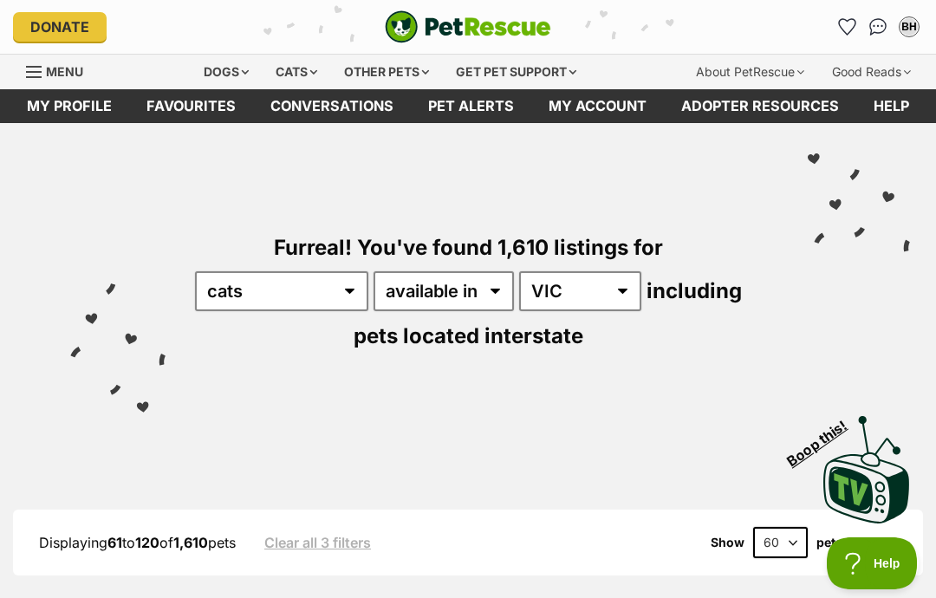
click at [210, 67] on div "Dogs" at bounding box center [226, 72] width 69 height 35
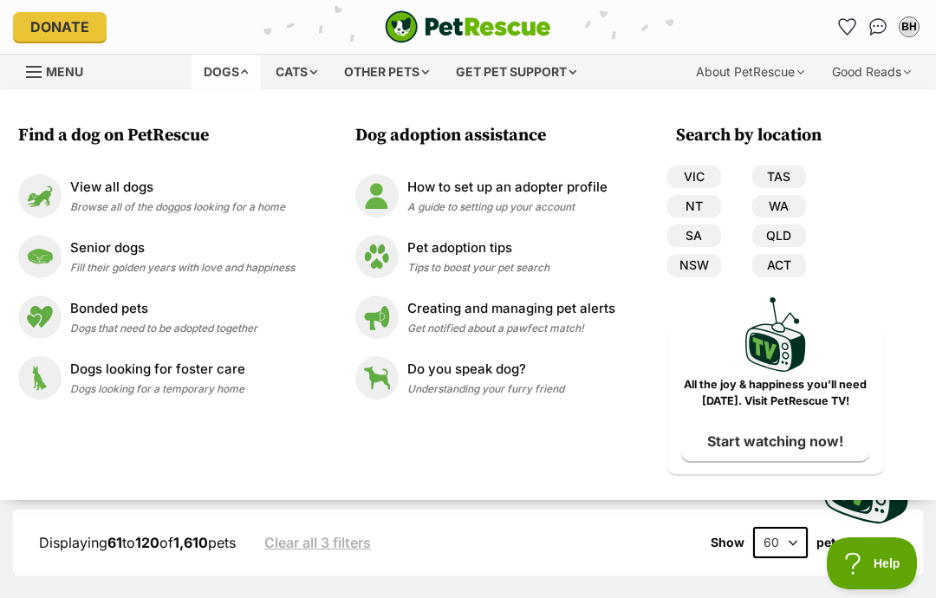
click at [171, 193] on p "View all dogs" at bounding box center [177, 188] width 215 height 20
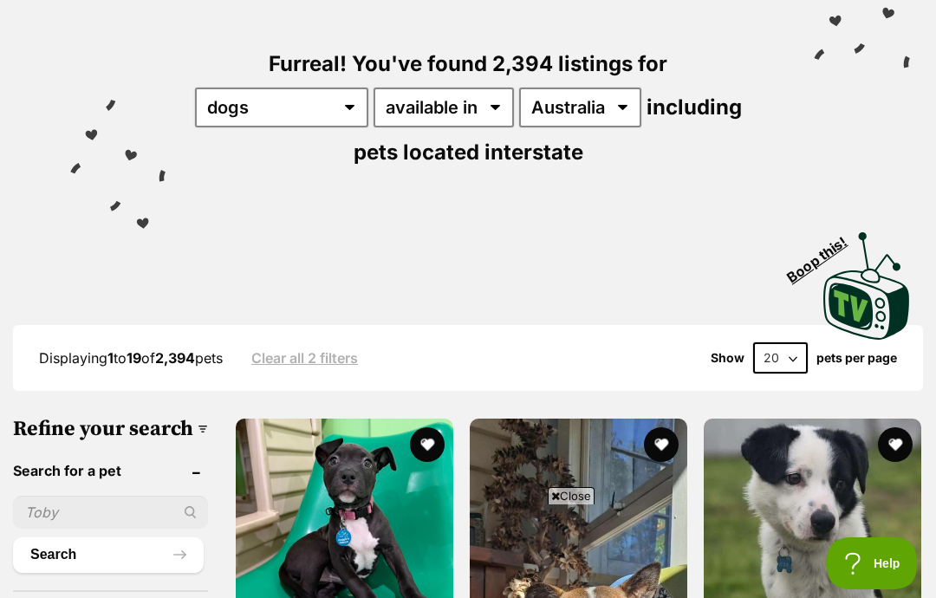
click at [84, 529] on input "text" at bounding box center [110, 512] width 195 height 33
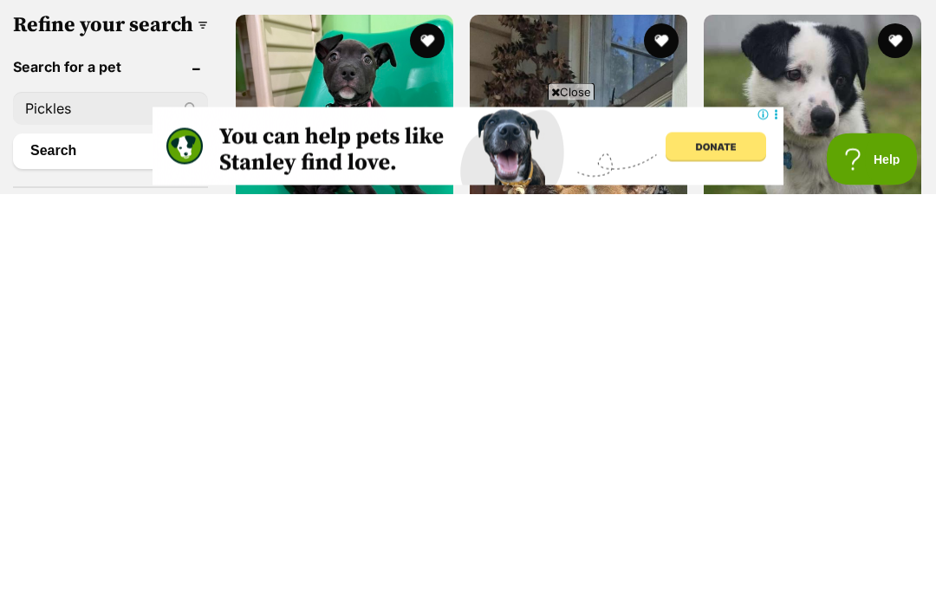
type input "Pickles"
click at [81, 538] on button "Search" at bounding box center [108, 555] width 191 height 35
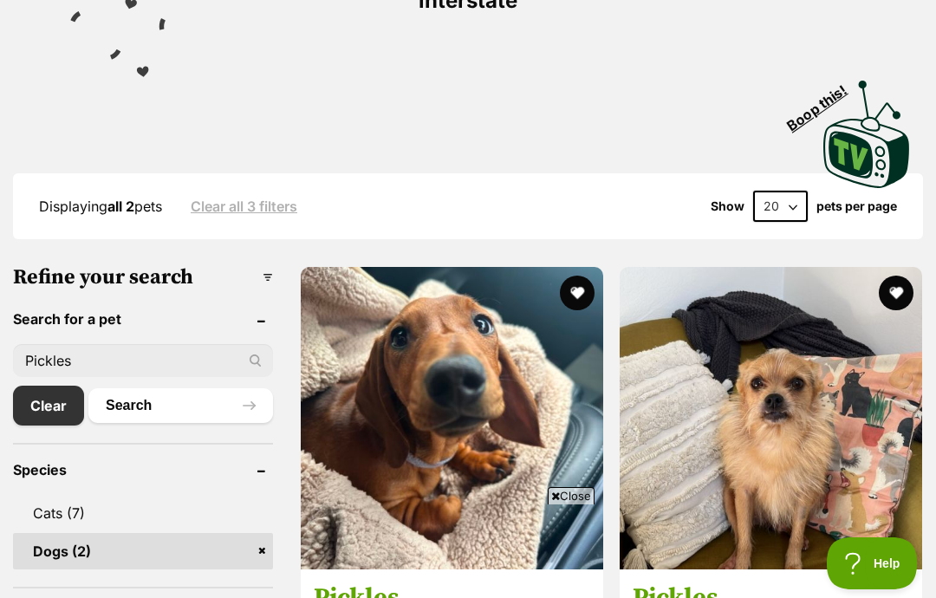
scroll to position [545, 0]
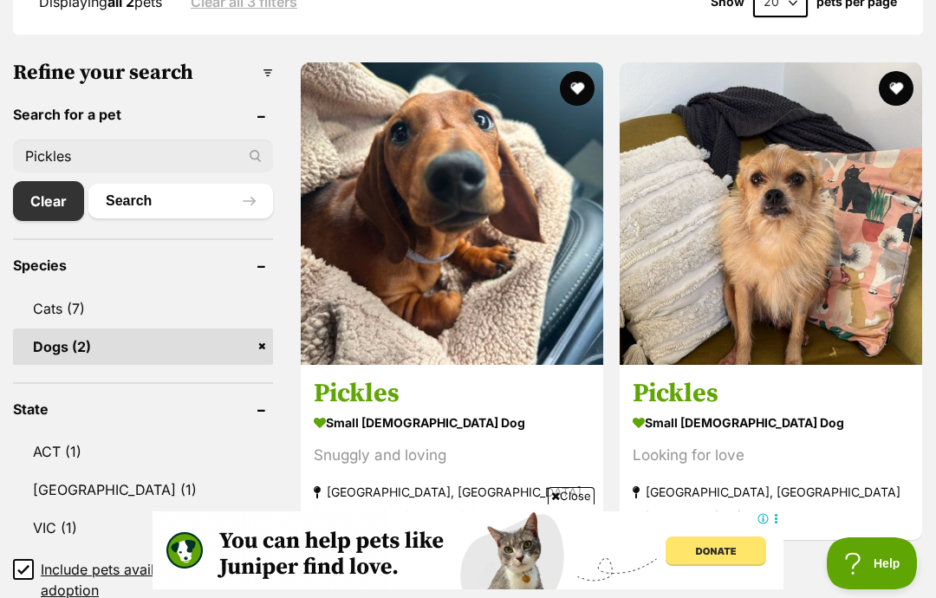
click at [491, 312] on img at bounding box center [452, 213] width 303 height 303
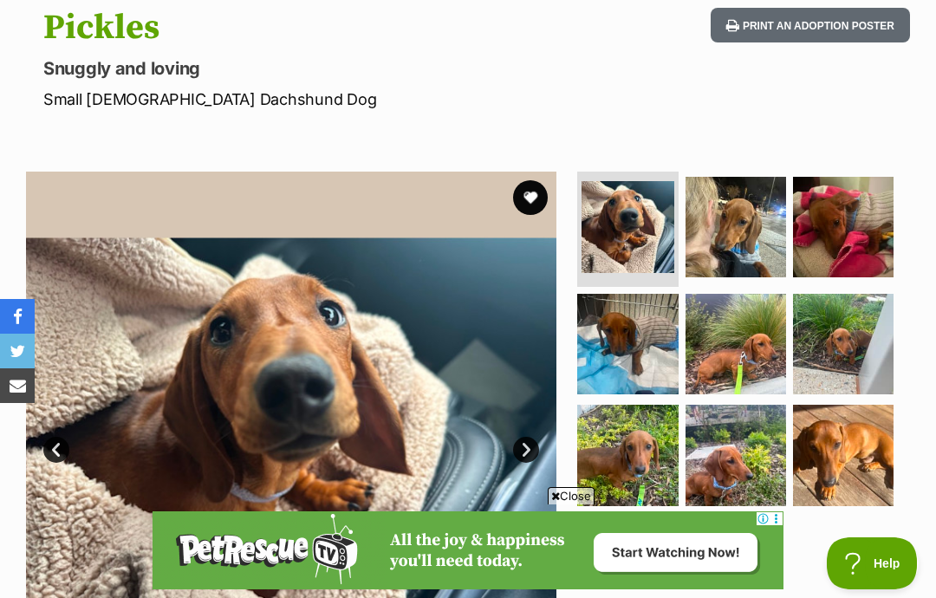
scroll to position [174, 0]
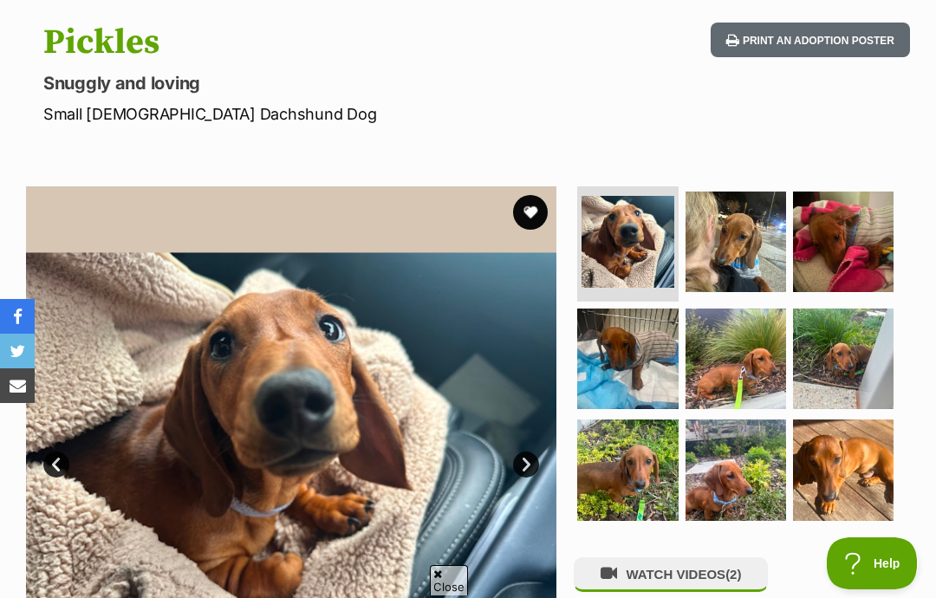
click at [527, 209] on button "favourite" at bounding box center [530, 212] width 35 height 35
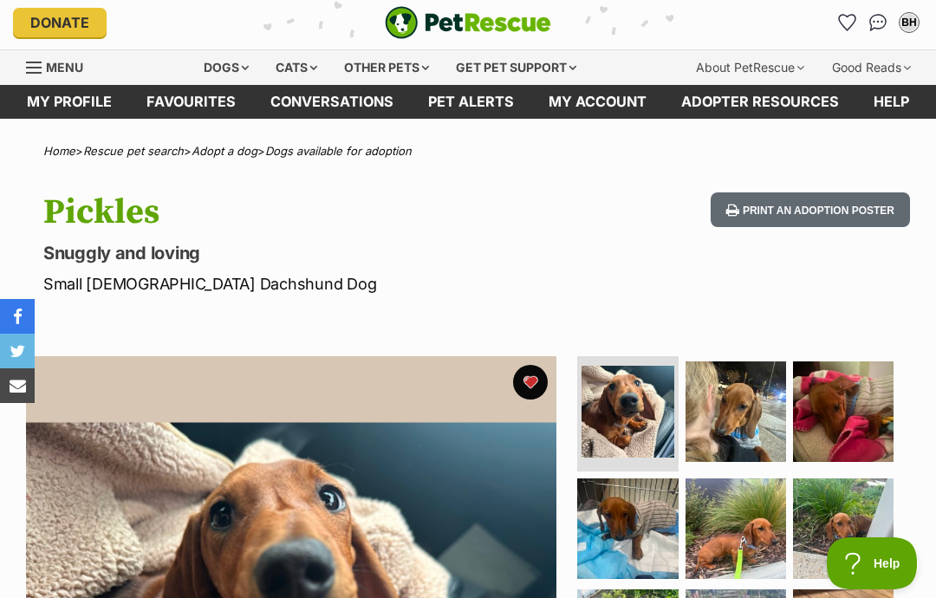
scroll to position [0, 0]
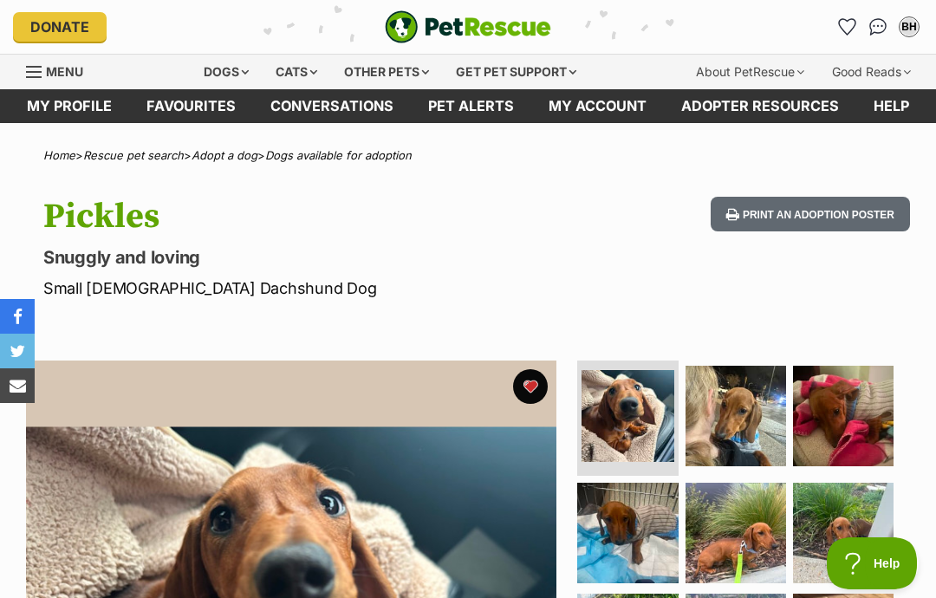
click at [223, 69] on div "Dogs" at bounding box center [226, 72] width 69 height 35
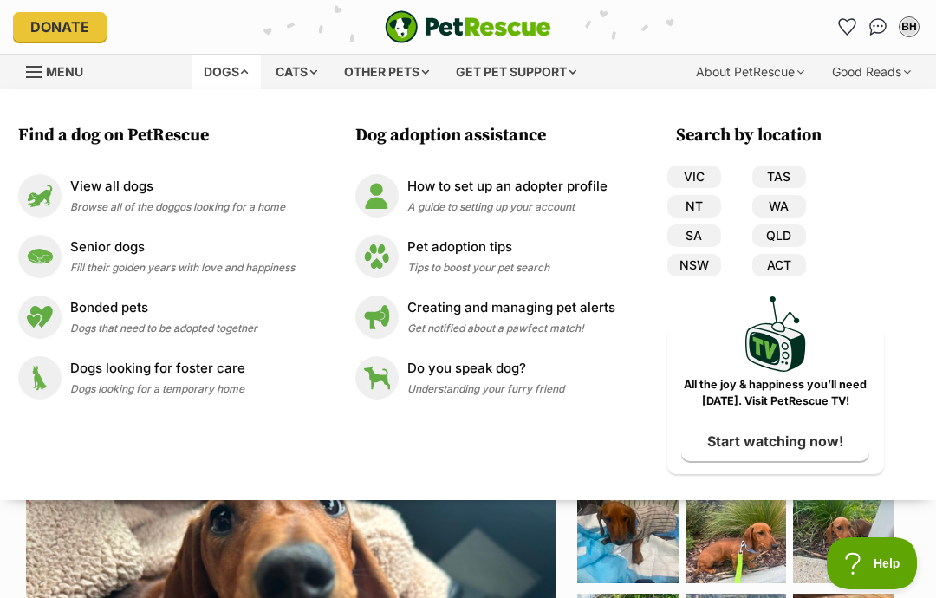
click at [94, 191] on p "View all dogs" at bounding box center [177, 187] width 215 height 20
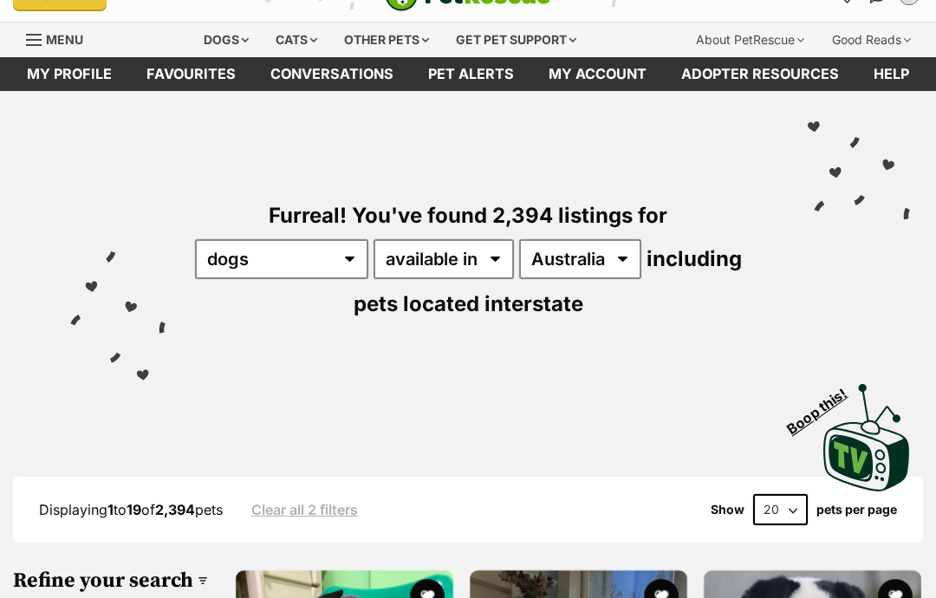
scroll to position [32, 0]
select select "VIC"
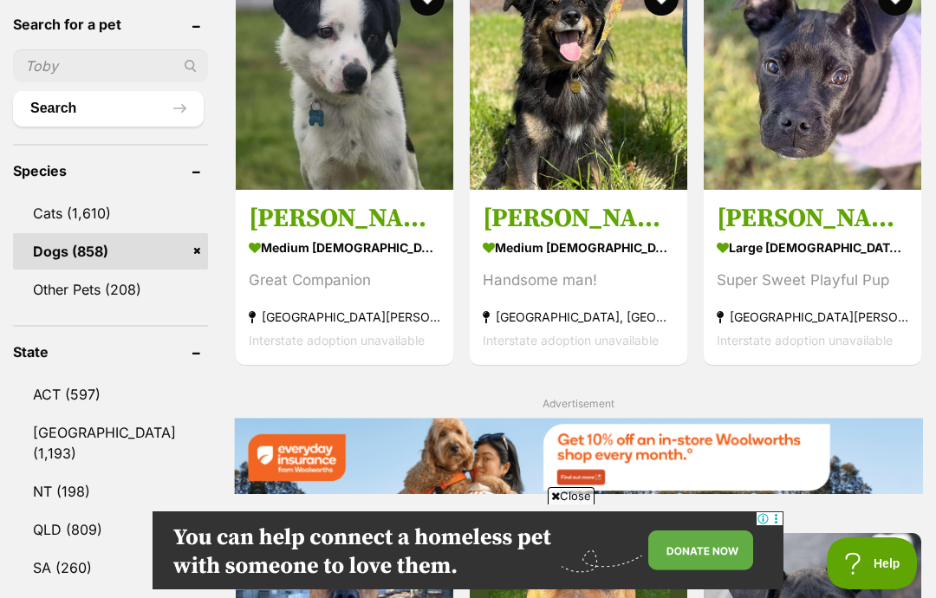
click at [798, 101] on img at bounding box center [813, 81] width 218 height 218
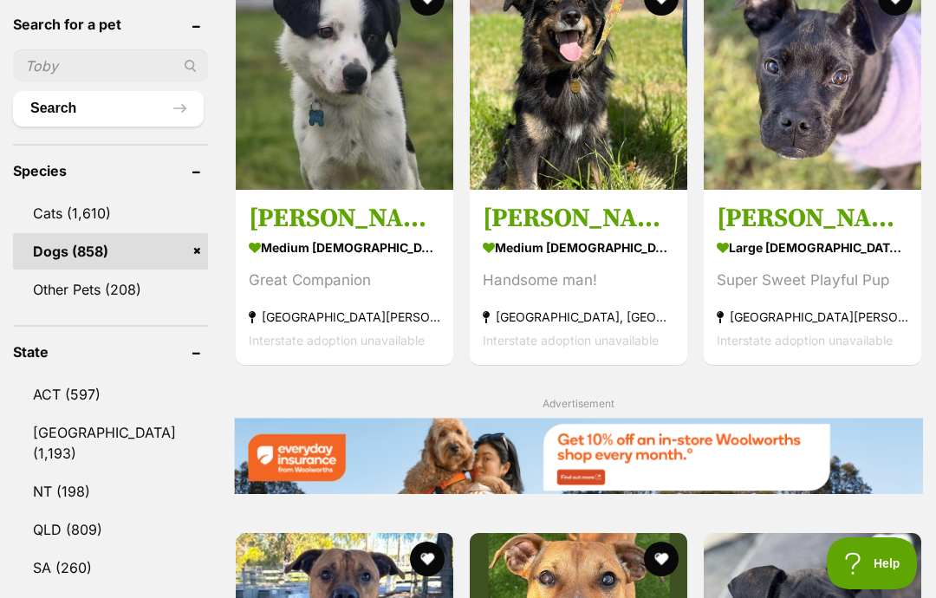
scroll to position [700, 0]
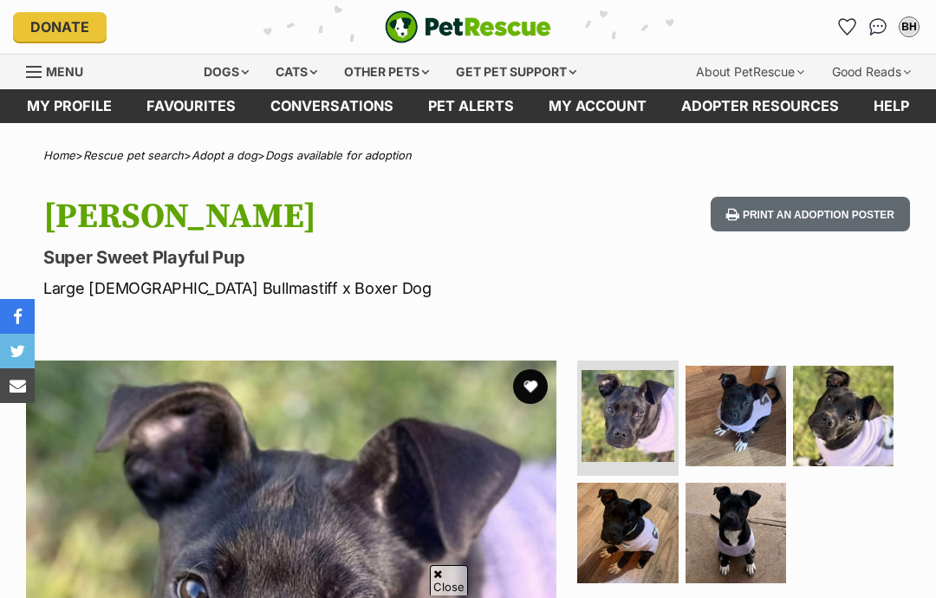
scroll to position [293, 0]
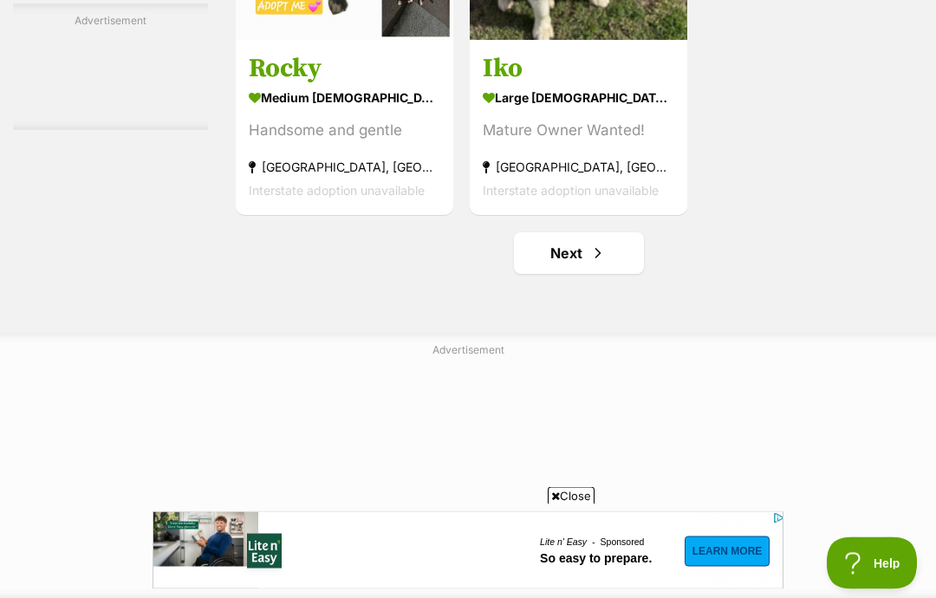
scroll to position [3388, 0]
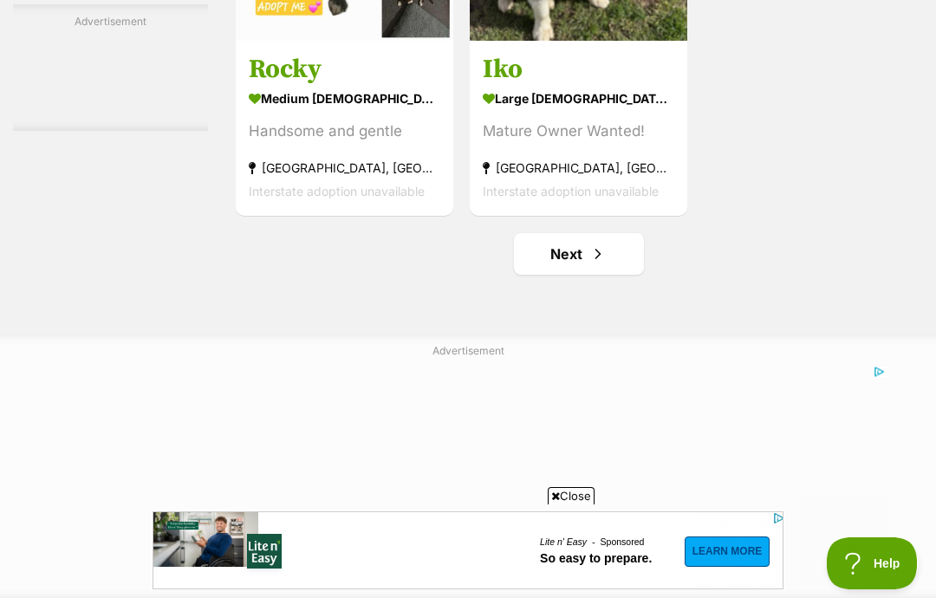
click at [590, 264] on span "Next page" at bounding box center [598, 254] width 17 height 21
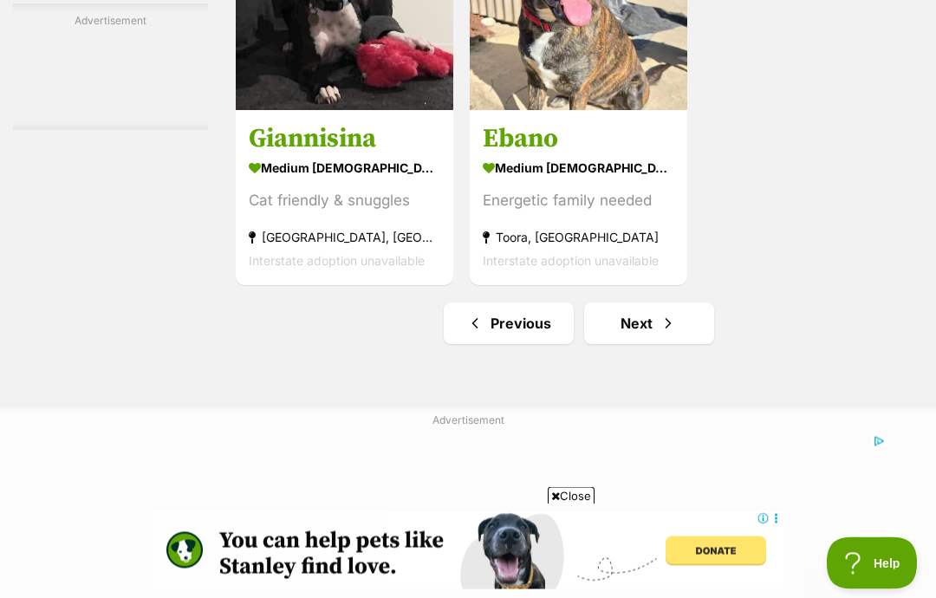
scroll to position [3319, 0]
click at [660, 334] on span "Next page" at bounding box center [668, 323] width 17 height 21
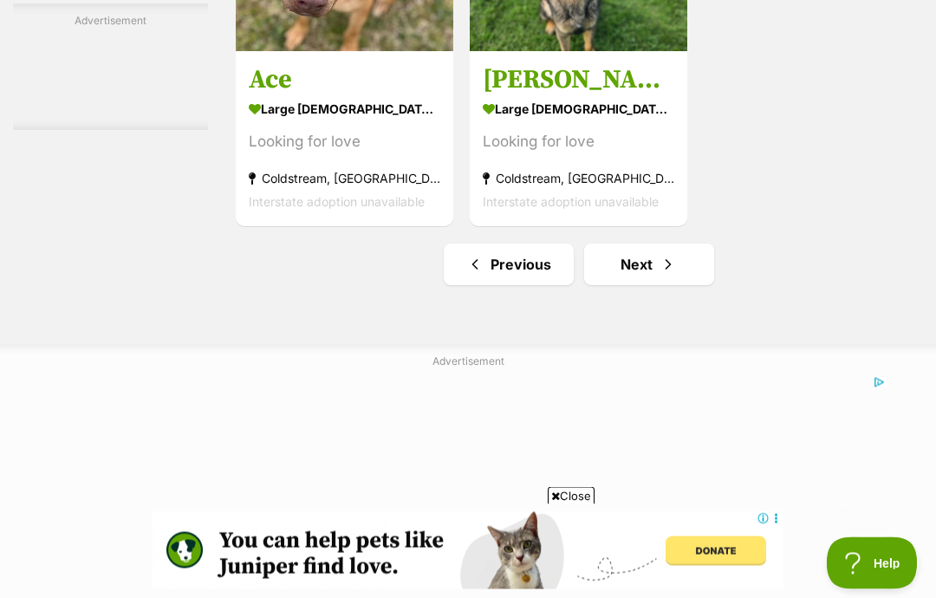
scroll to position [3563, 0]
click at [660, 275] on span "Next page" at bounding box center [668, 264] width 17 height 21
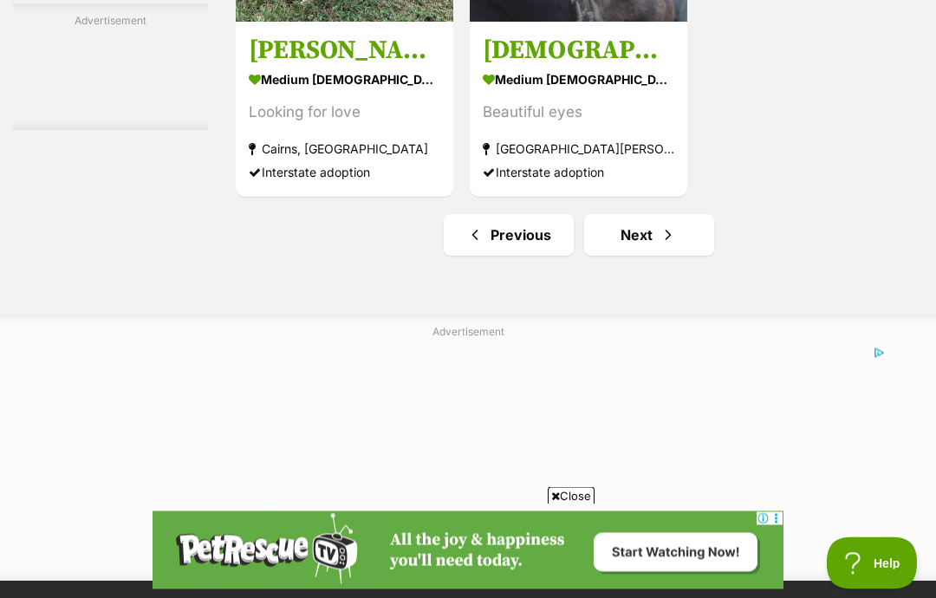
scroll to position [3407, 0]
click at [660, 245] on span "Next page" at bounding box center [668, 235] width 17 height 21
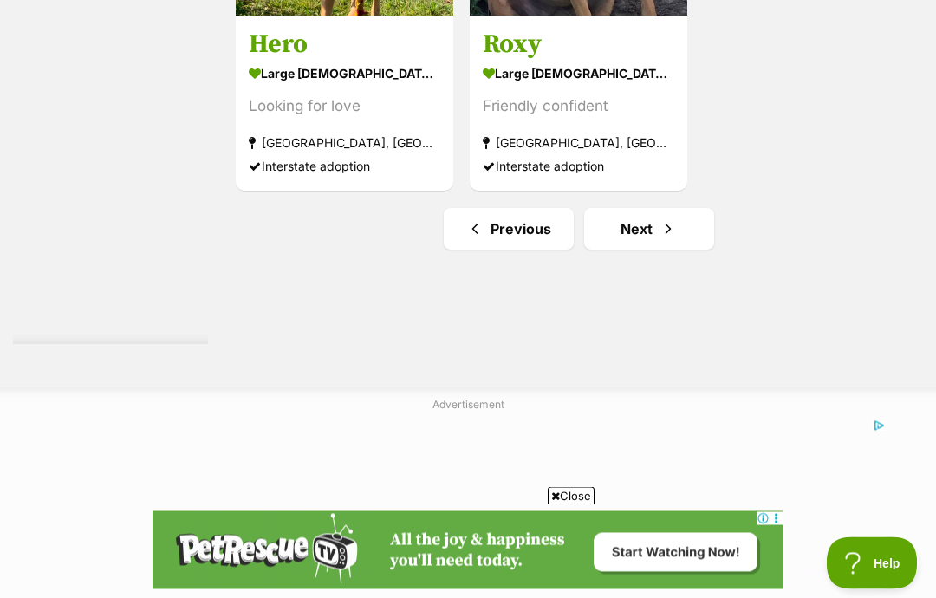
scroll to position [3413, 0]
click at [639, 250] on link "Next" at bounding box center [649, 229] width 130 height 42
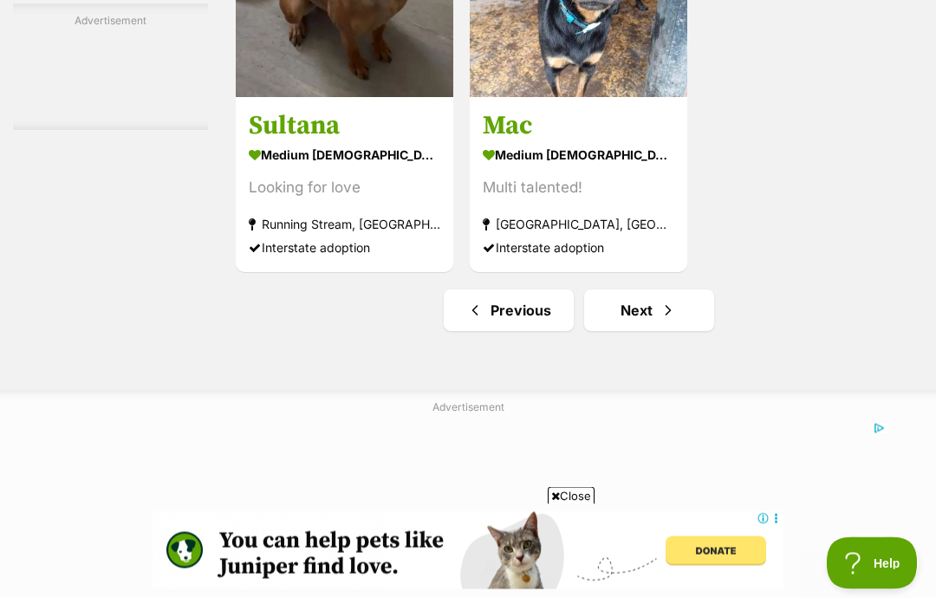
scroll to position [3520, 0]
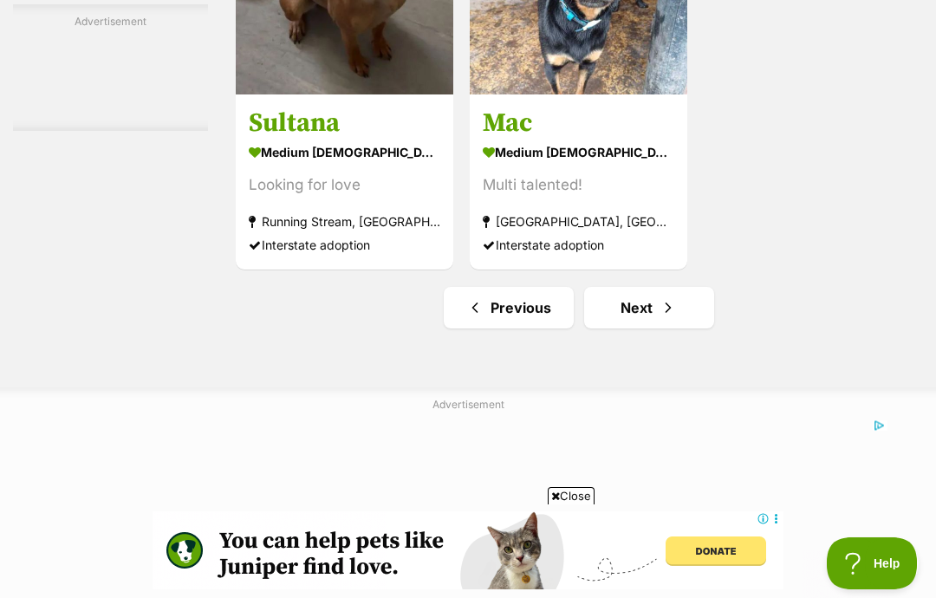
click at [623, 329] on link "Next" at bounding box center [649, 308] width 130 height 42
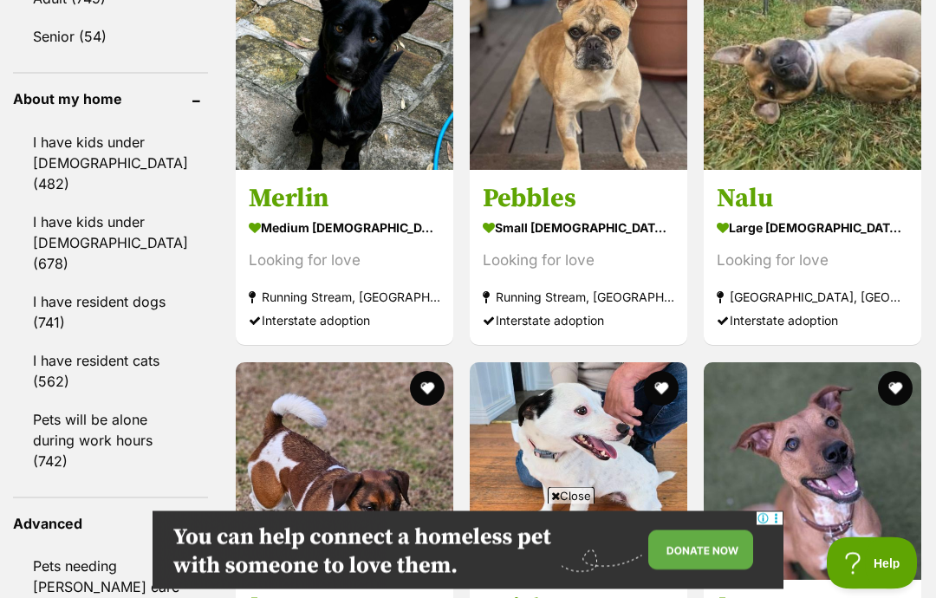
scroll to position [2029, 0]
click at [777, 241] on strong "large female Dog" at bounding box center [813, 228] width 192 height 25
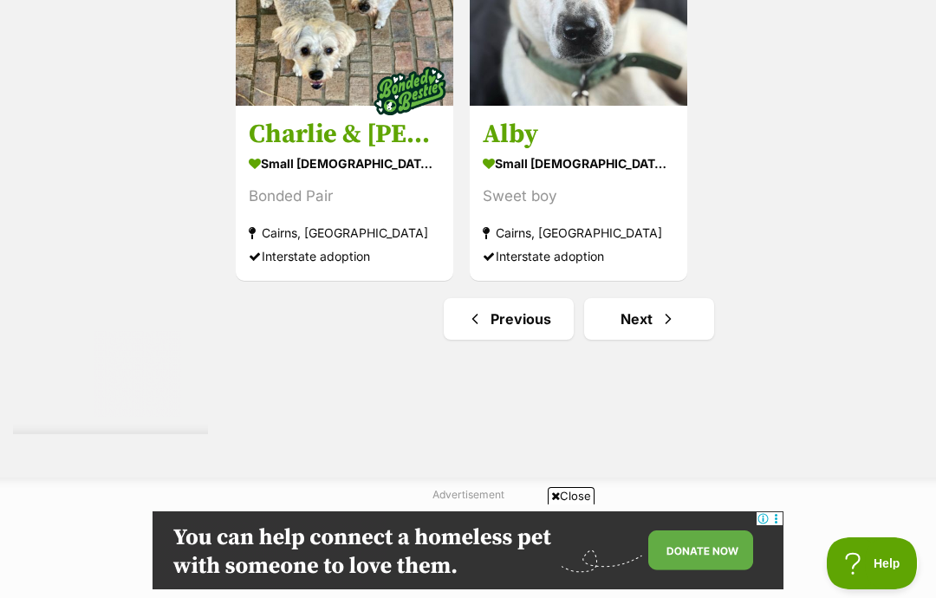
scroll to position [3318, 0]
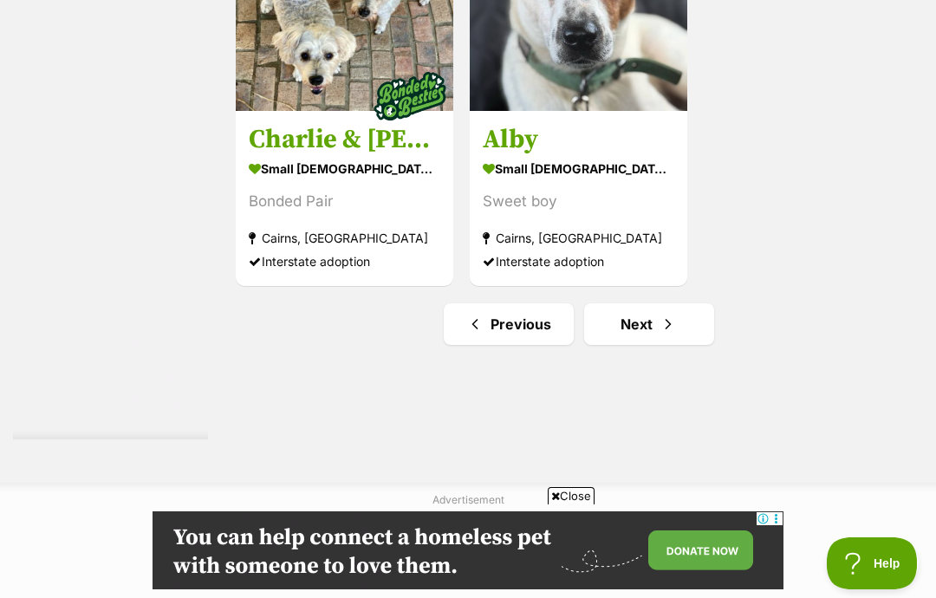
click at [625, 345] on link "Next" at bounding box center [649, 324] width 130 height 42
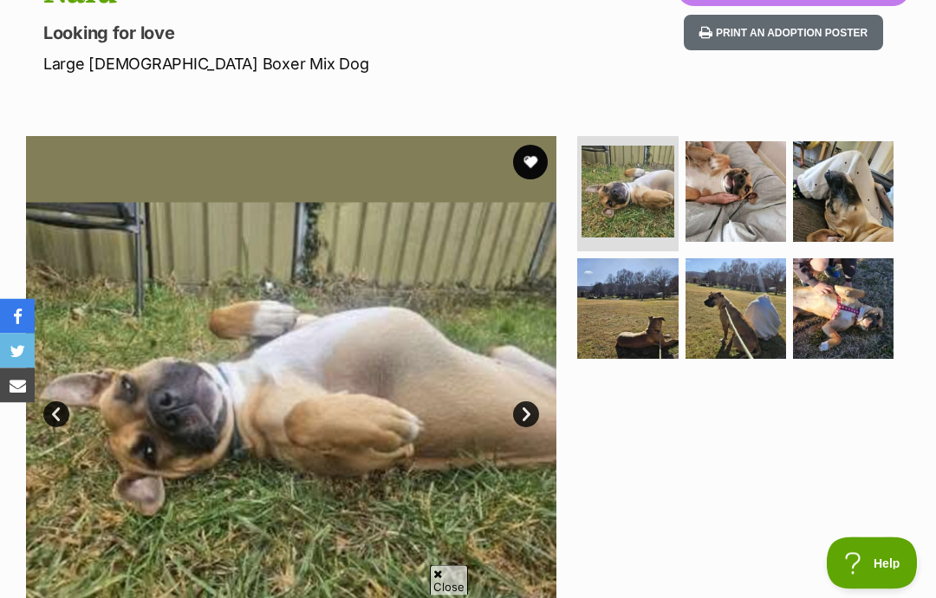
scroll to position [225, 0]
click at [752, 203] on img at bounding box center [736, 191] width 101 height 101
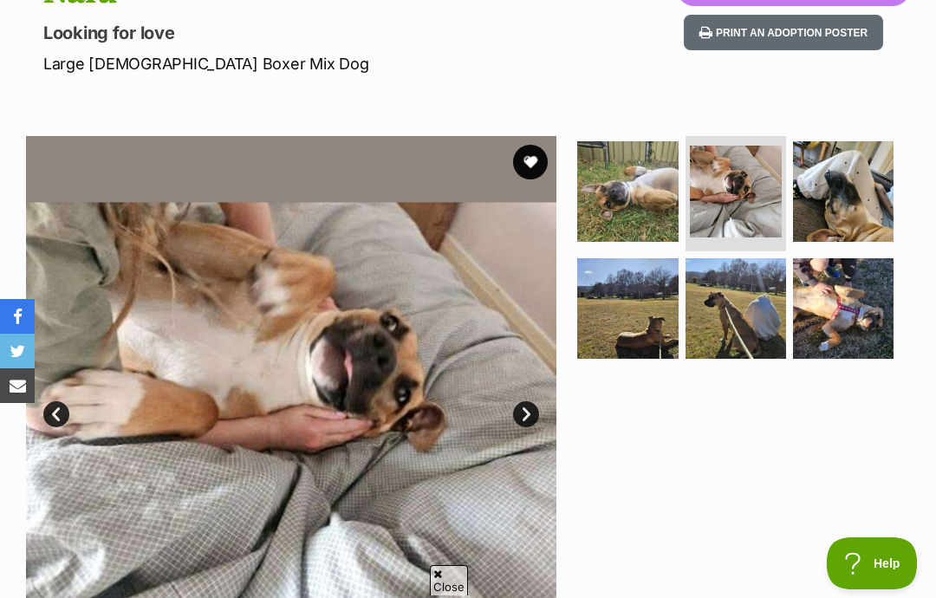
scroll to position [0, 0]
click at [846, 214] on img at bounding box center [843, 191] width 101 height 101
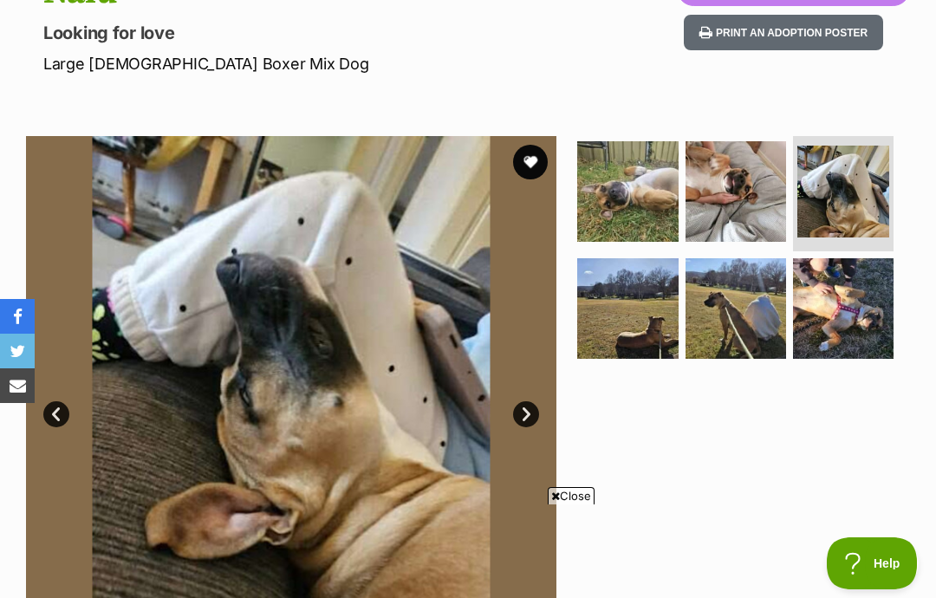
click at [830, 311] on img at bounding box center [843, 308] width 101 height 101
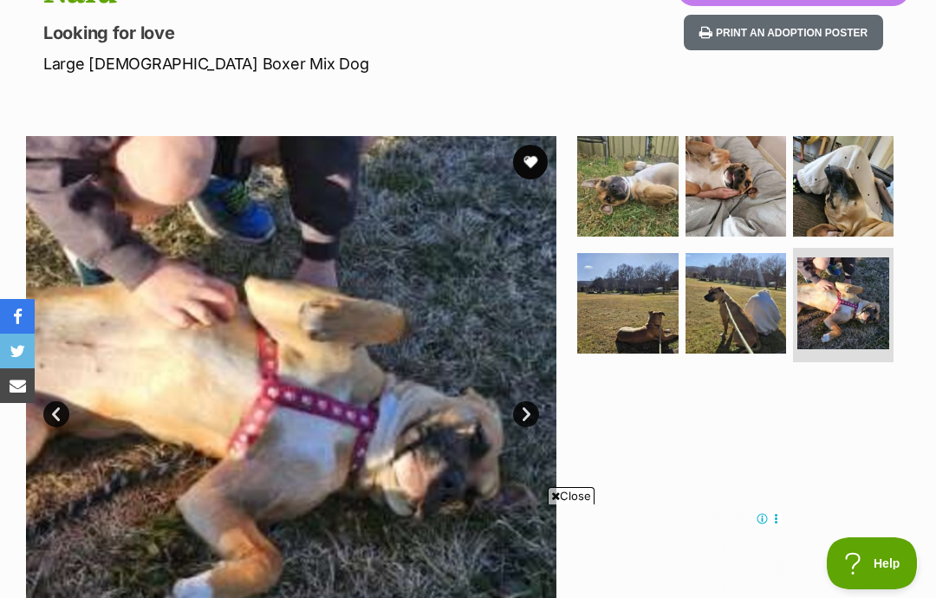
click at [746, 321] on img at bounding box center [736, 303] width 101 height 101
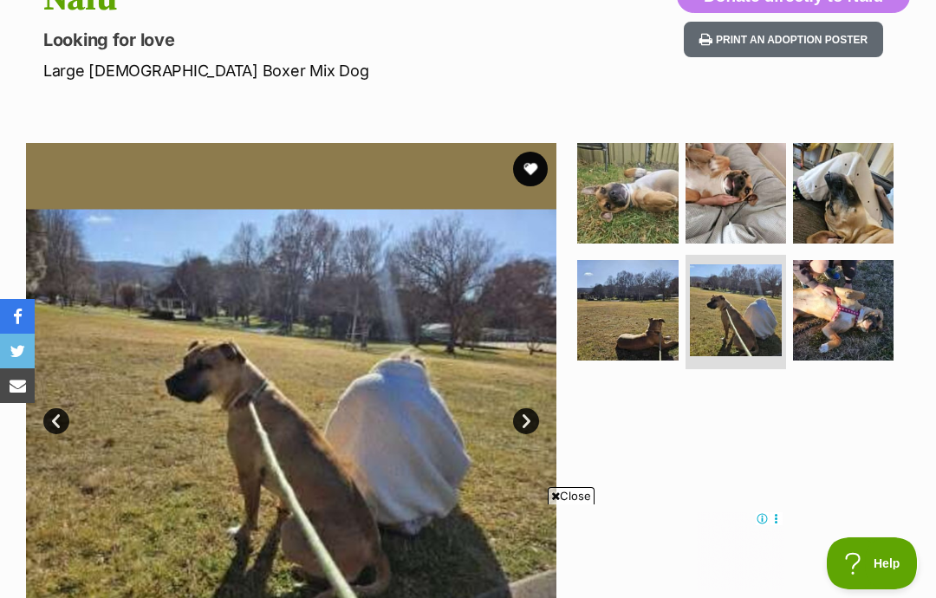
scroll to position [209, 0]
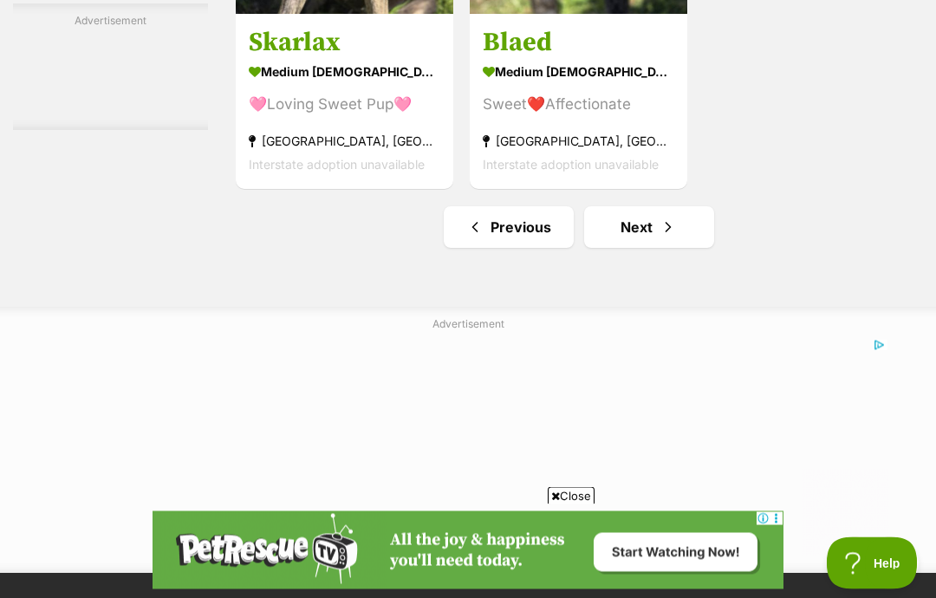
scroll to position [3415, 0]
click at [660, 238] on span "Next page" at bounding box center [668, 227] width 17 height 21
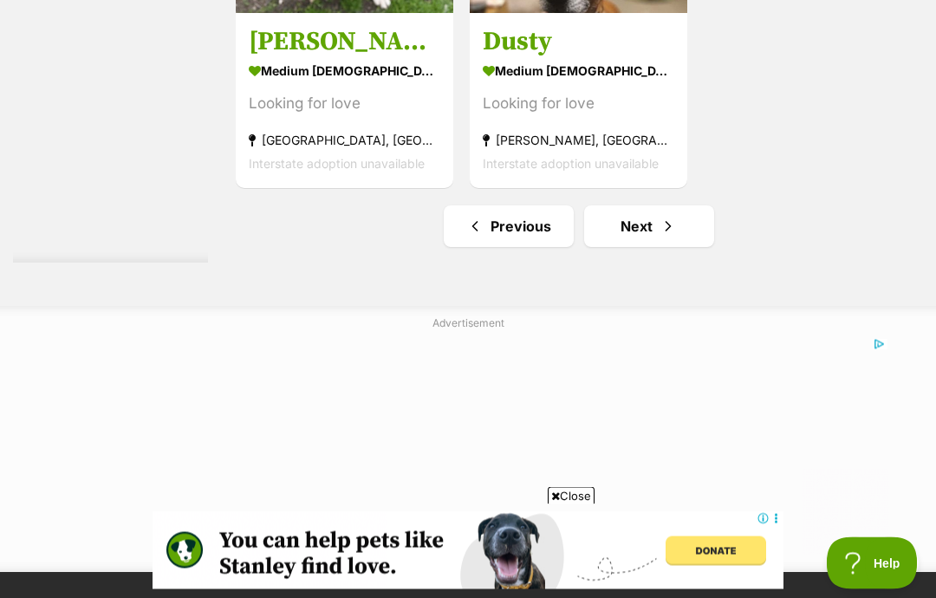
scroll to position [3601, 0]
click at [660, 237] on span "Next page" at bounding box center [668, 226] width 17 height 21
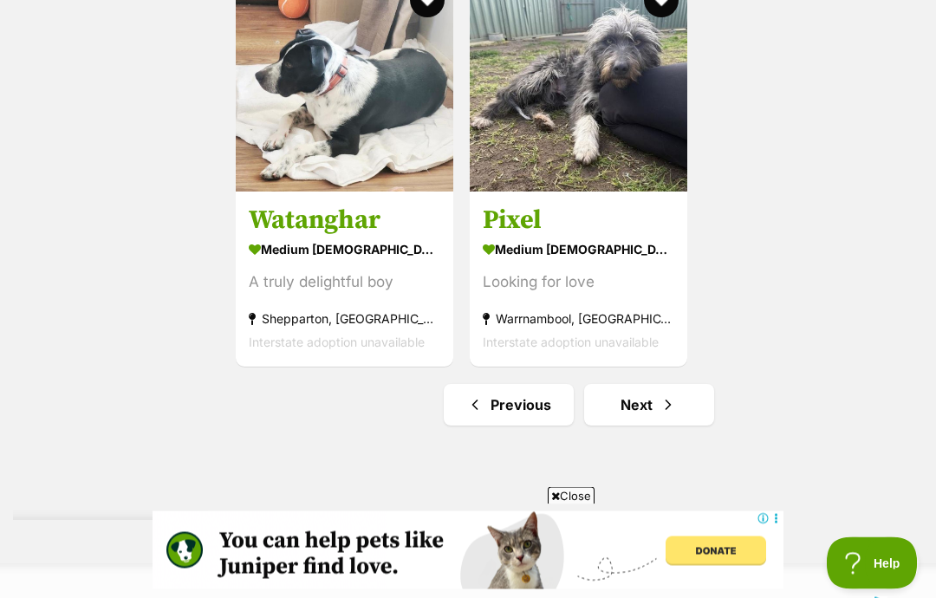
scroll to position [3240, 0]
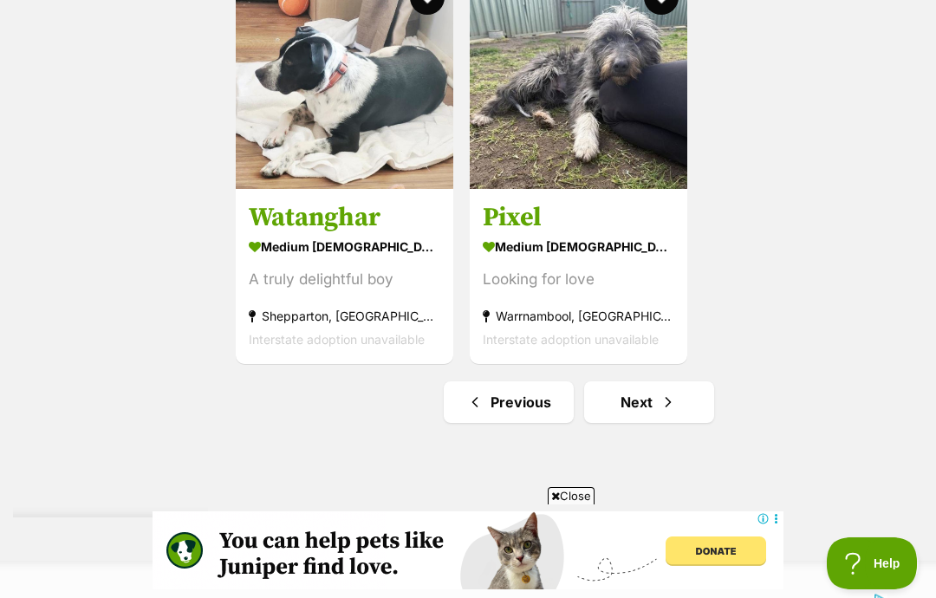
click at [660, 413] on span "Next page" at bounding box center [668, 402] width 17 height 21
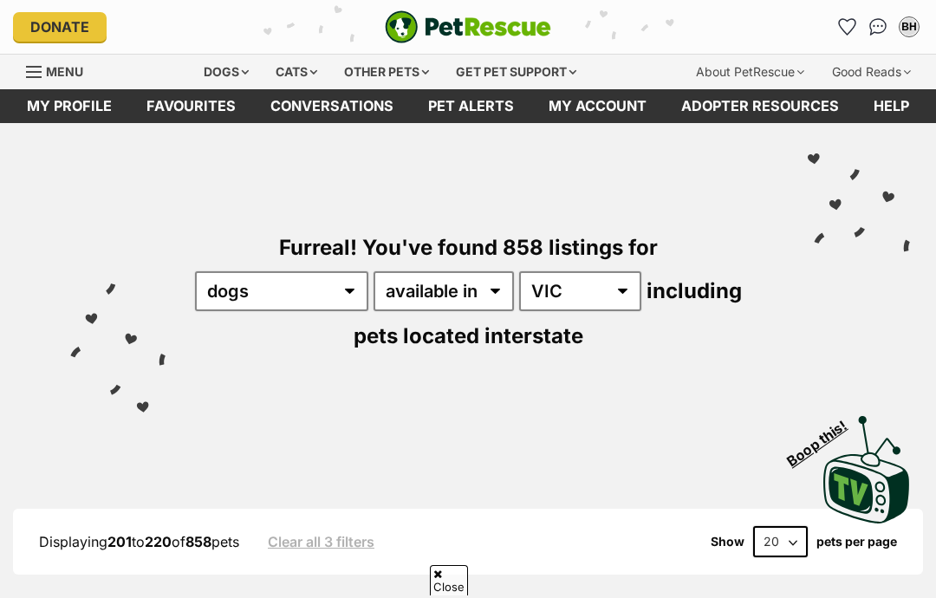
scroll to position [488, 0]
